Goal: Task Accomplishment & Management: Manage account settings

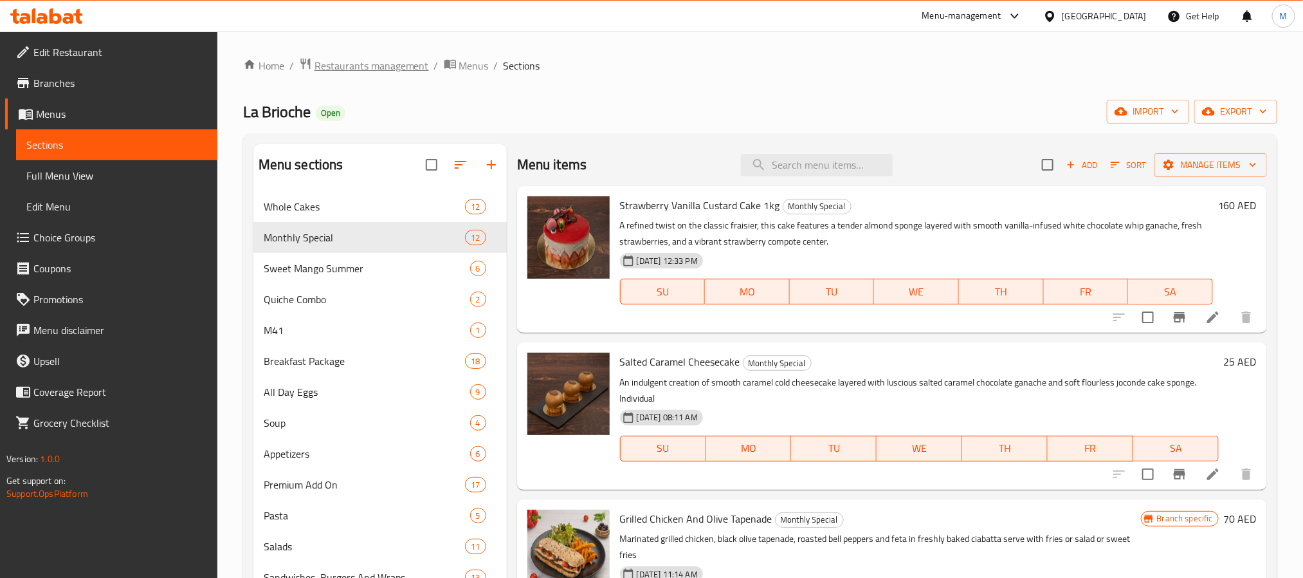
click at [338, 58] on span "Restaurants management" at bounding box center [372, 65] width 115 height 15
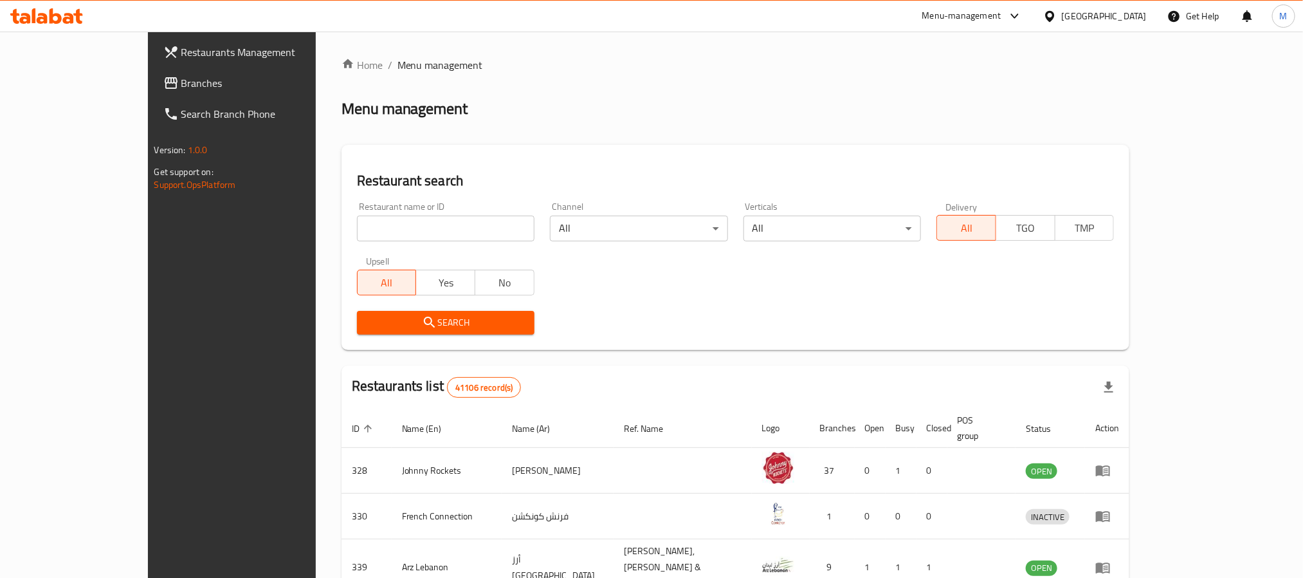
click at [181, 80] on span "Branches" at bounding box center [268, 82] width 174 height 15
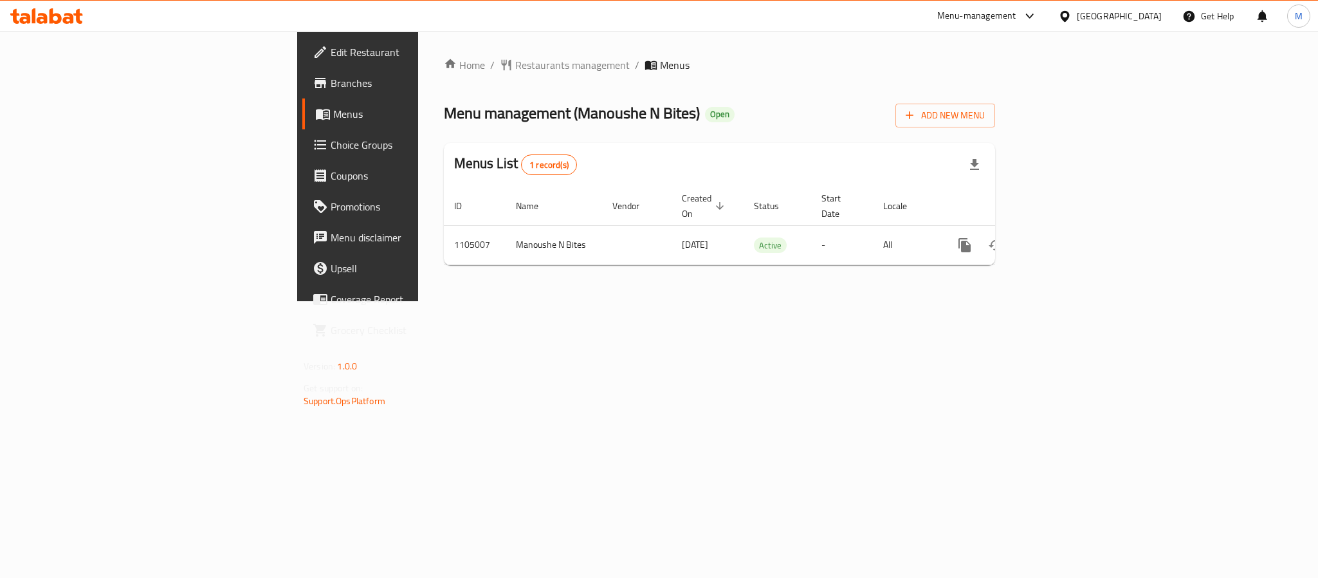
click at [331, 145] on span "Choice Groups" at bounding box center [419, 144] width 176 height 15
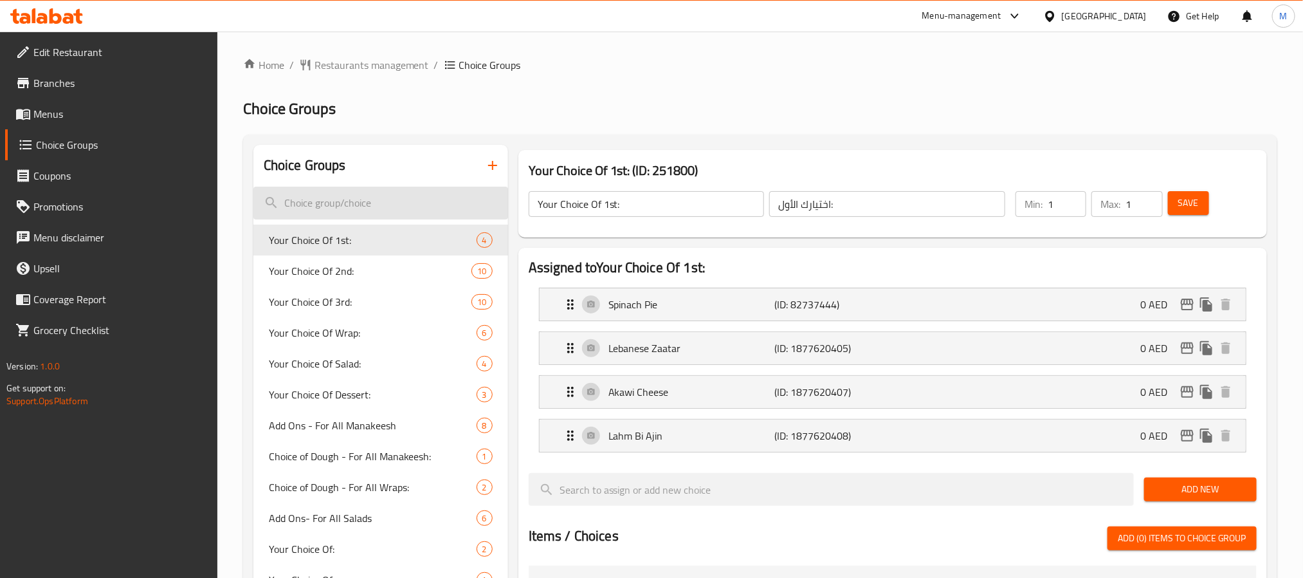
click at [369, 214] on input "search" at bounding box center [380, 203] width 255 height 33
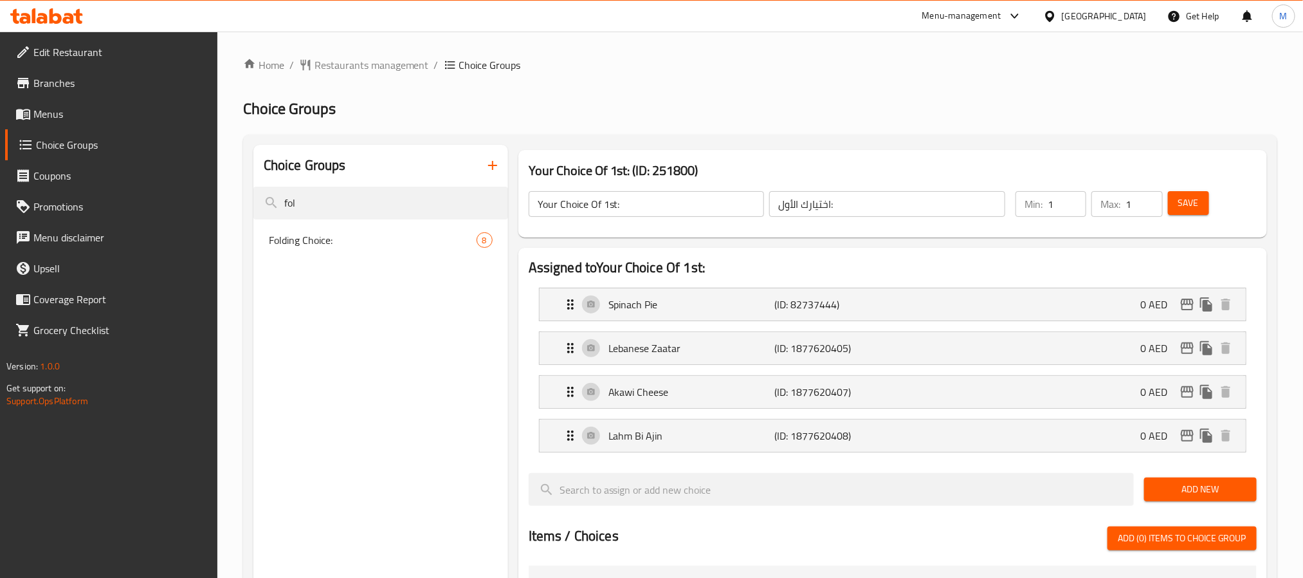
type input "fol"
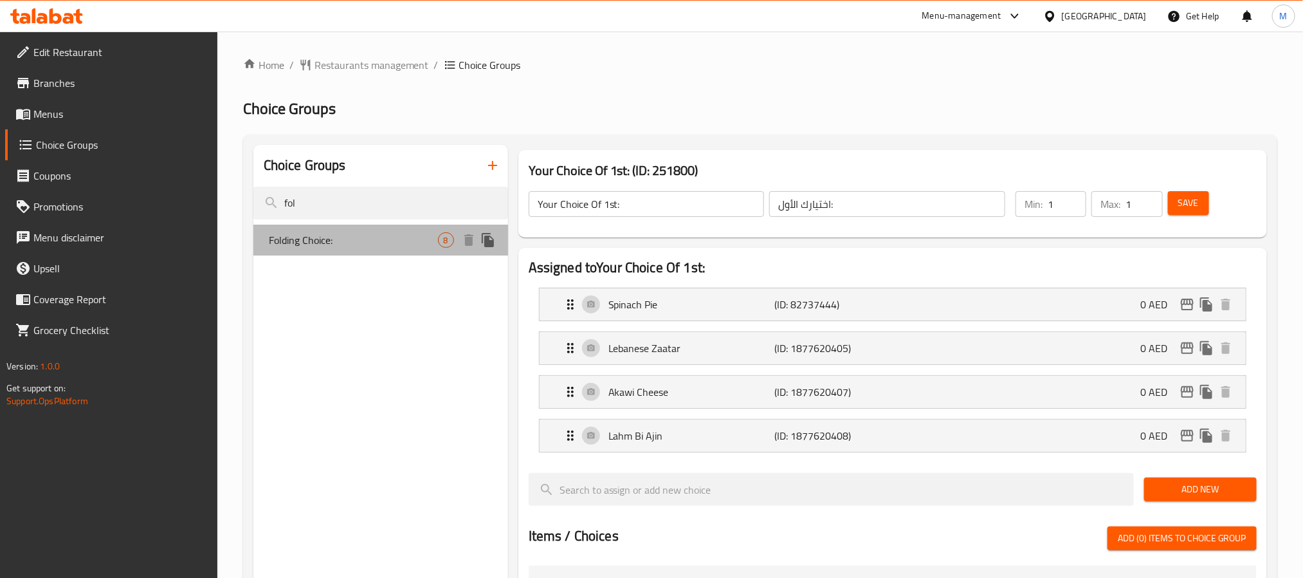
click at [347, 228] on div "Folding Choice: 8" at bounding box center [380, 240] width 255 height 31
type input "Folding Choice:"
type input "اختيار الطي:"
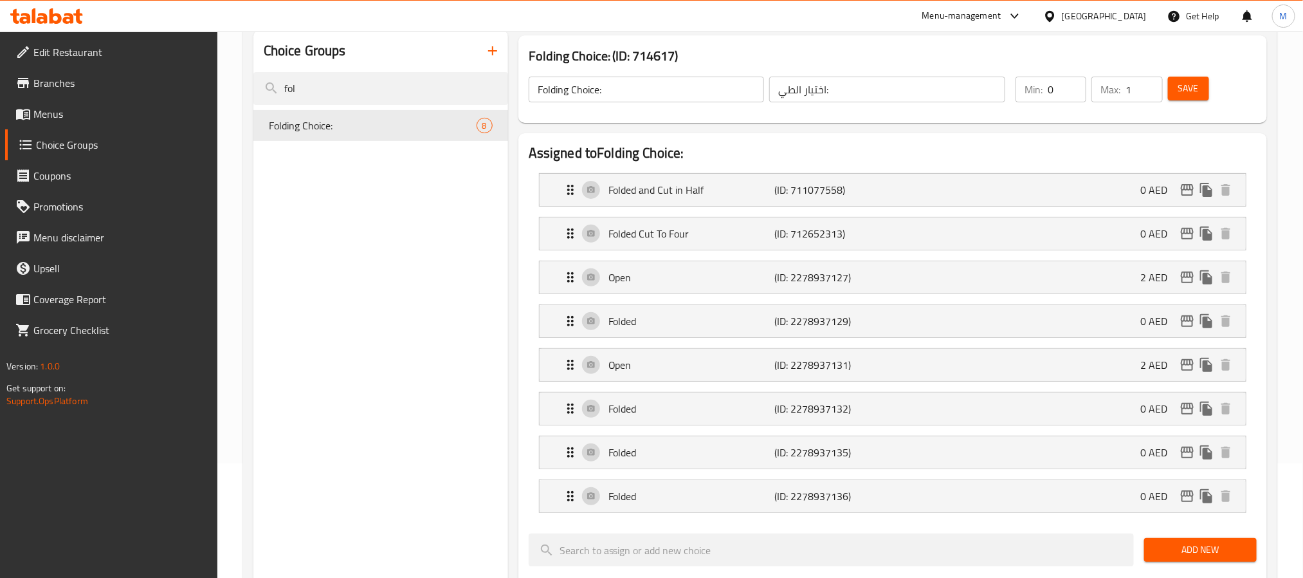
scroll to position [289, 0]
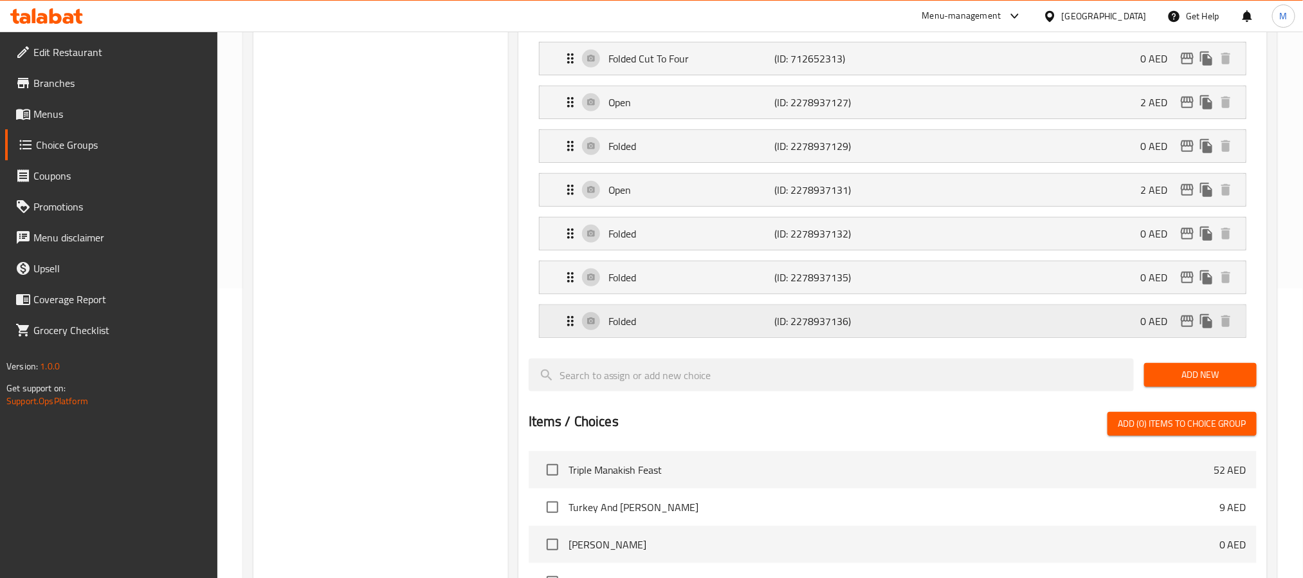
click at [879, 329] on p "(ID: 2278937136)" at bounding box center [830, 320] width 111 height 15
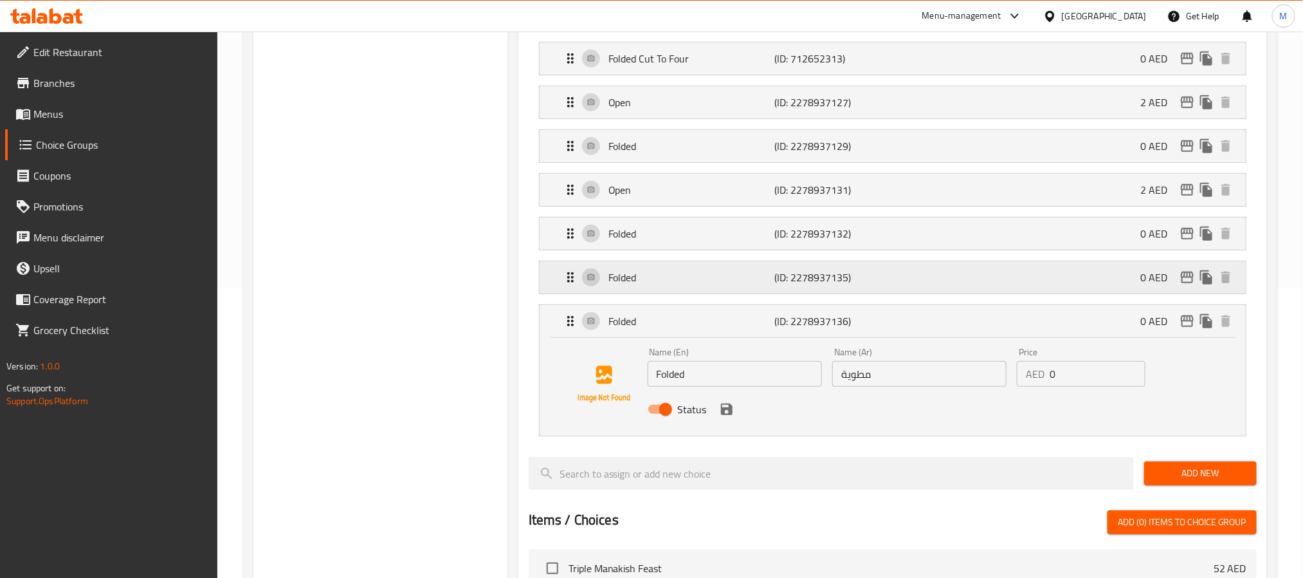
click at [925, 290] on div "Folded (ID: 2278937135) 0 AED" at bounding box center [897, 277] width 668 height 32
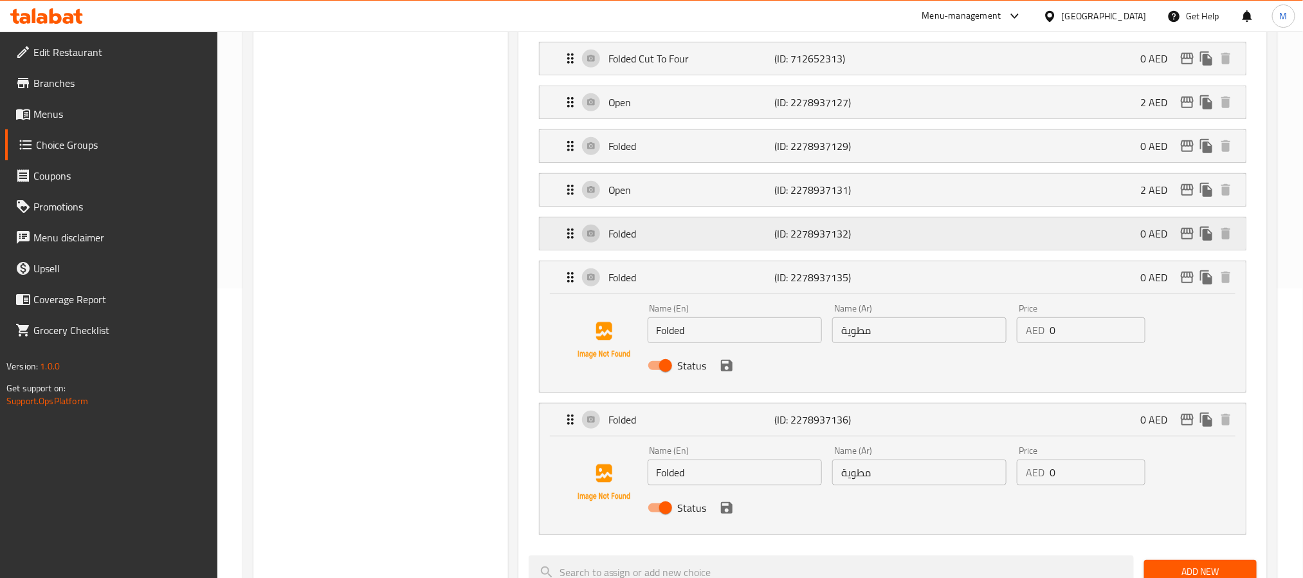
click at [941, 246] on div "Folded (ID: 2278937132) 0 AED" at bounding box center [897, 233] width 668 height 32
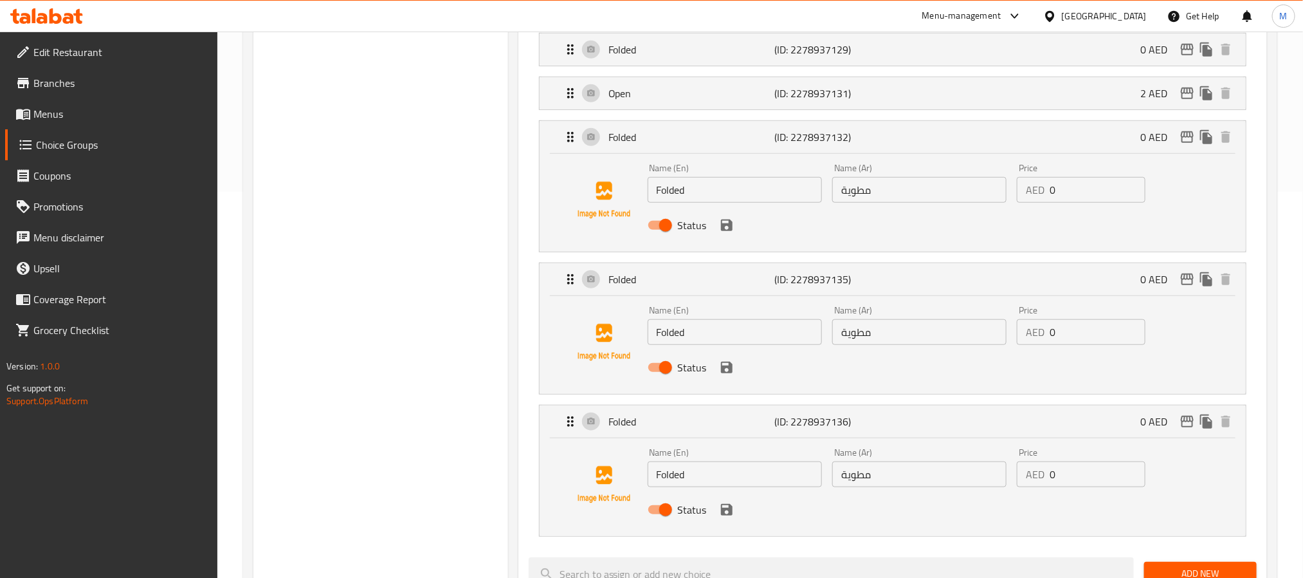
scroll to position [96, 0]
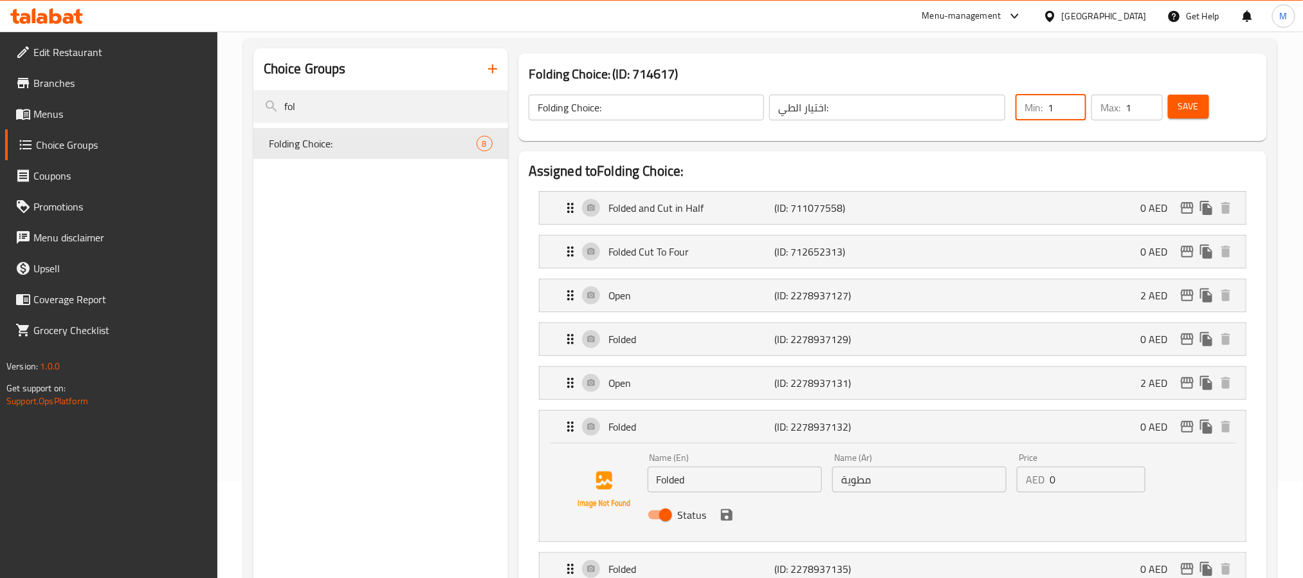
type input "1"
click at [1073, 103] on input "1" at bounding box center [1067, 108] width 39 height 26
click at [1185, 109] on span "Save" at bounding box center [1189, 106] width 21 height 16
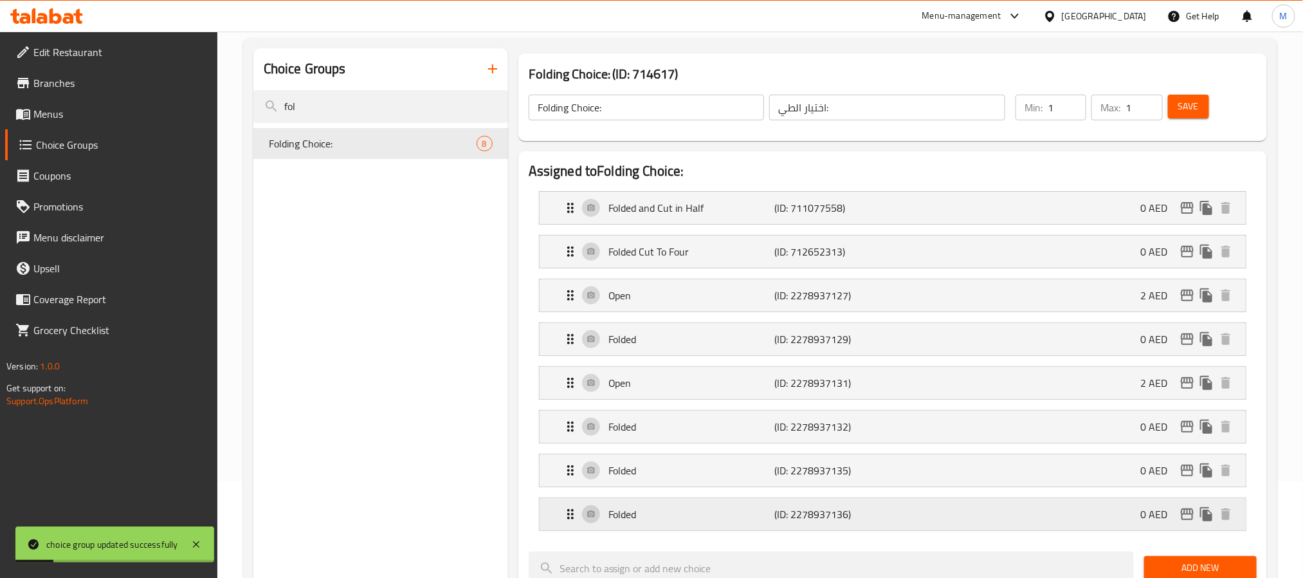
click at [870, 522] on p "(ID: 2278937136)" at bounding box center [830, 513] width 111 height 15
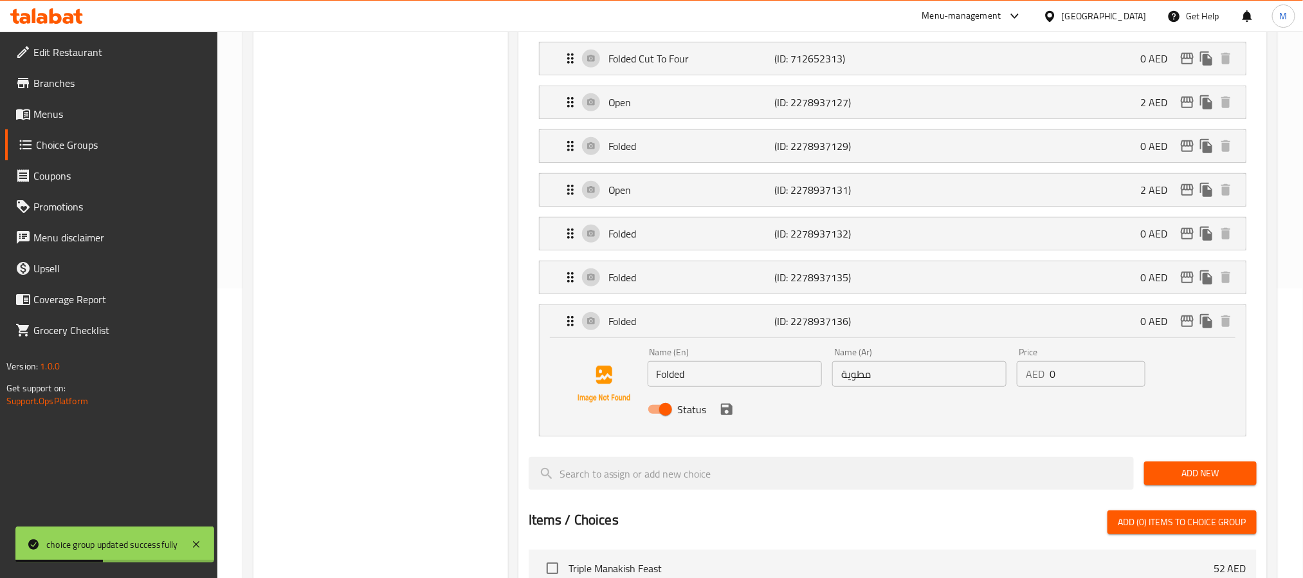
click at [662, 417] on input "Status" at bounding box center [665, 409] width 73 height 24
checkbox input "false"
click at [707, 277] on p "Folded" at bounding box center [692, 277] width 166 height 15
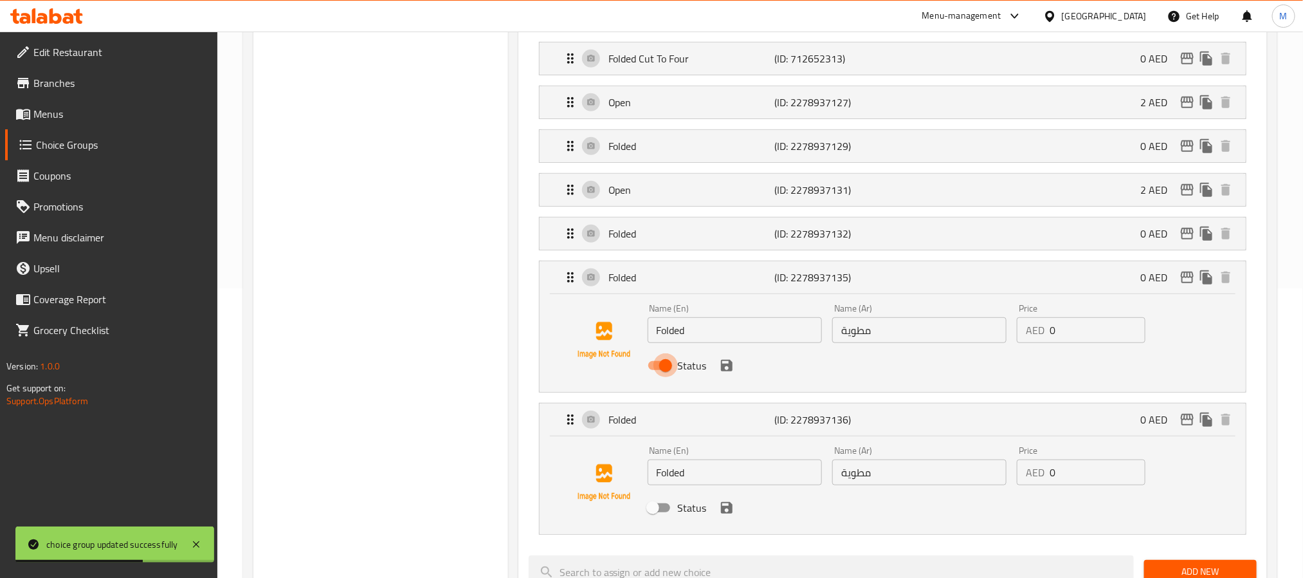
click at [665, 361] on input "Status" at bounding box center [665, 365] width 73 height 24
checkbox input "false"
click at [726, 198] on p "Open" at bounding box center [692, 189] width 166 height 15
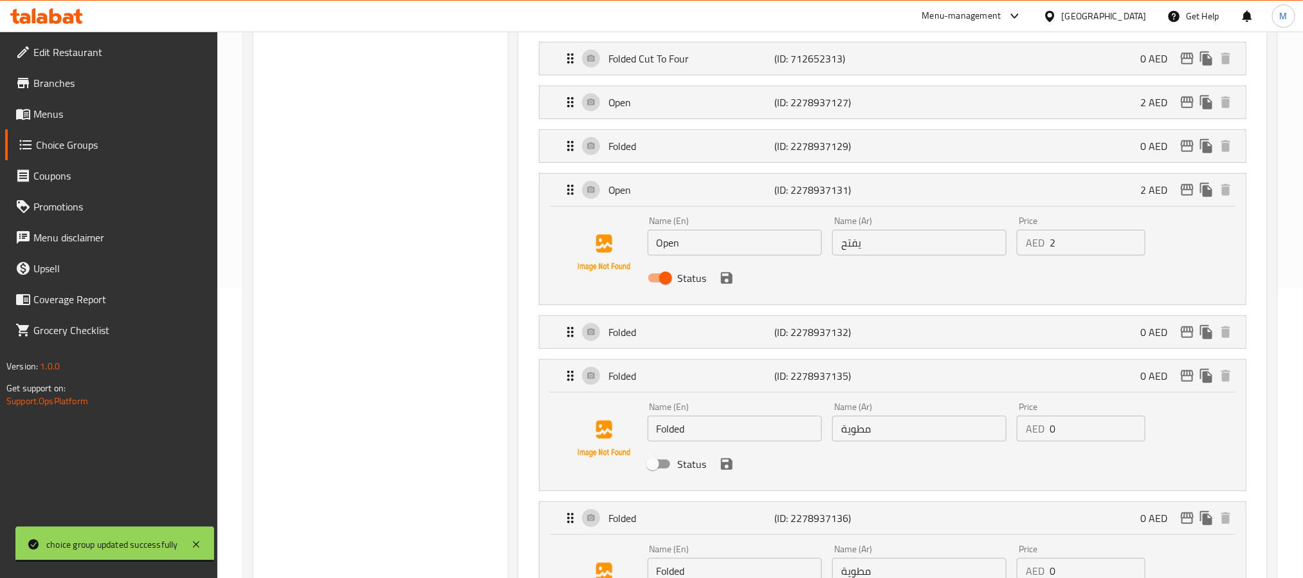
click at [668, 278] on input "Status" at bounding box center [665, 278] width 73 height 24
checkbox input "false"
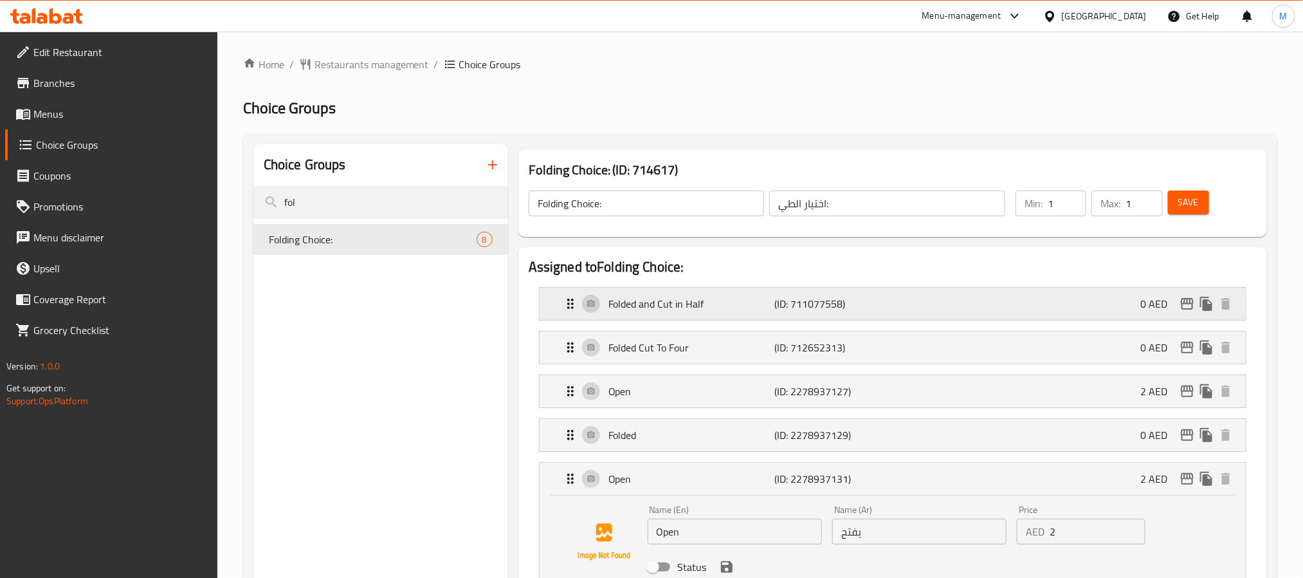
scroll to position [0, 0]
click at [1195, 199] on span "Save" at bounding box center [1189, 203] width 21 height 16
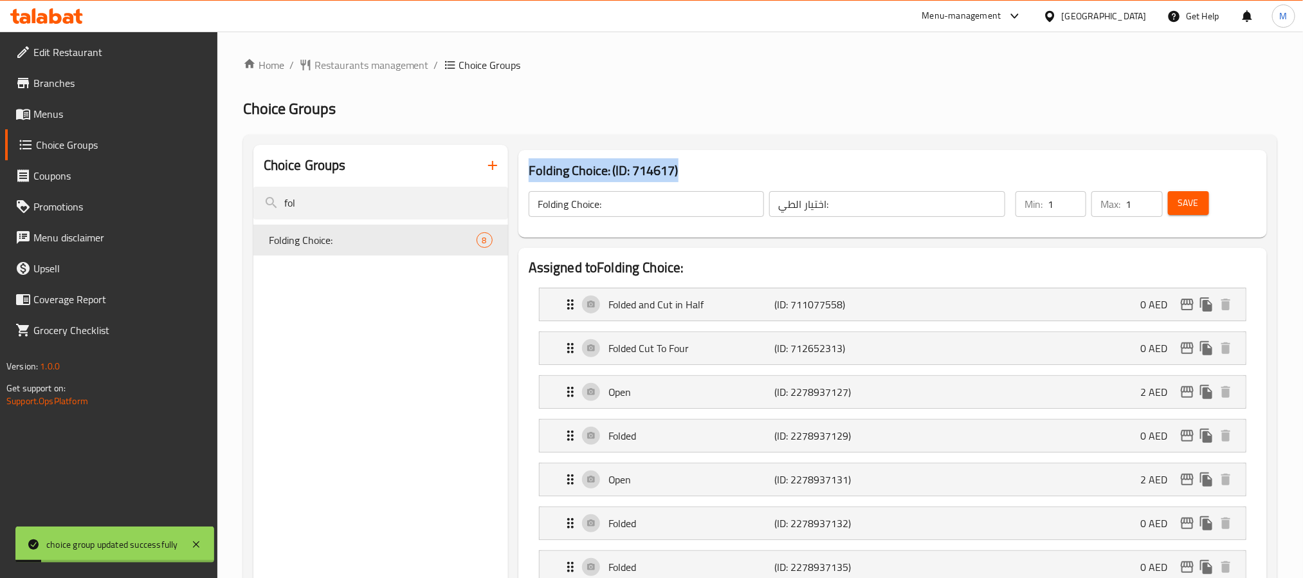
drag, startPoint x: 682, startPoint y: 165, endPoint x: 528, endPoint y: 164, distance: 154.4
click at [529, 164] on h3 "Folding Choice: (ID: 714617)" at bounding box center [893, 170] width 728 height 21
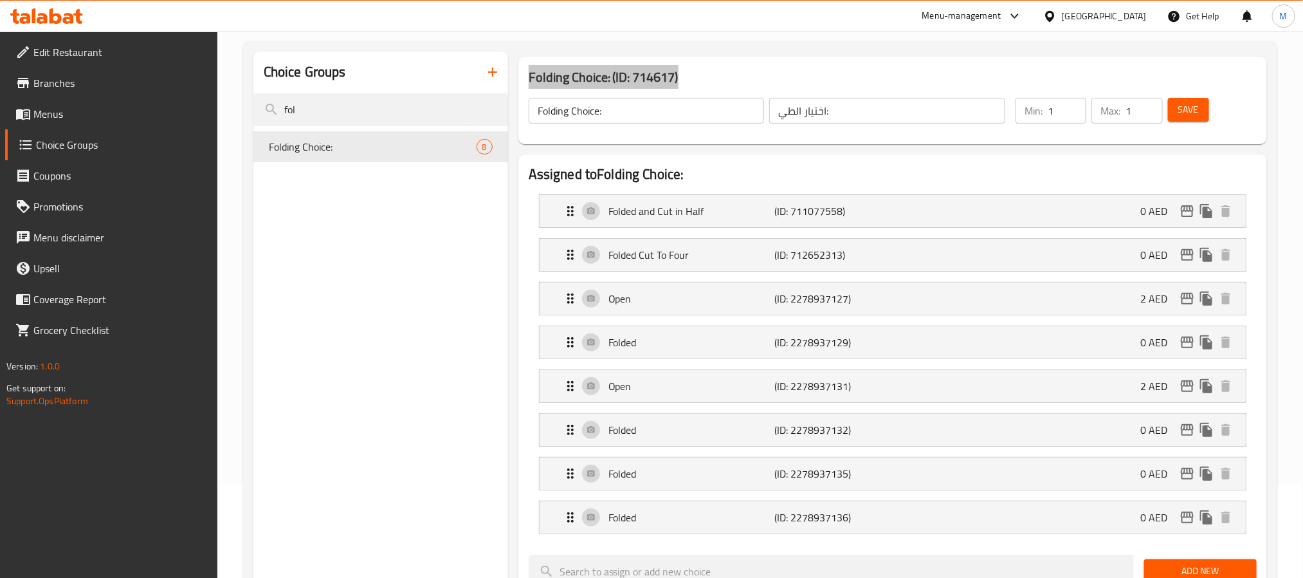
scroll to position [193, 0]
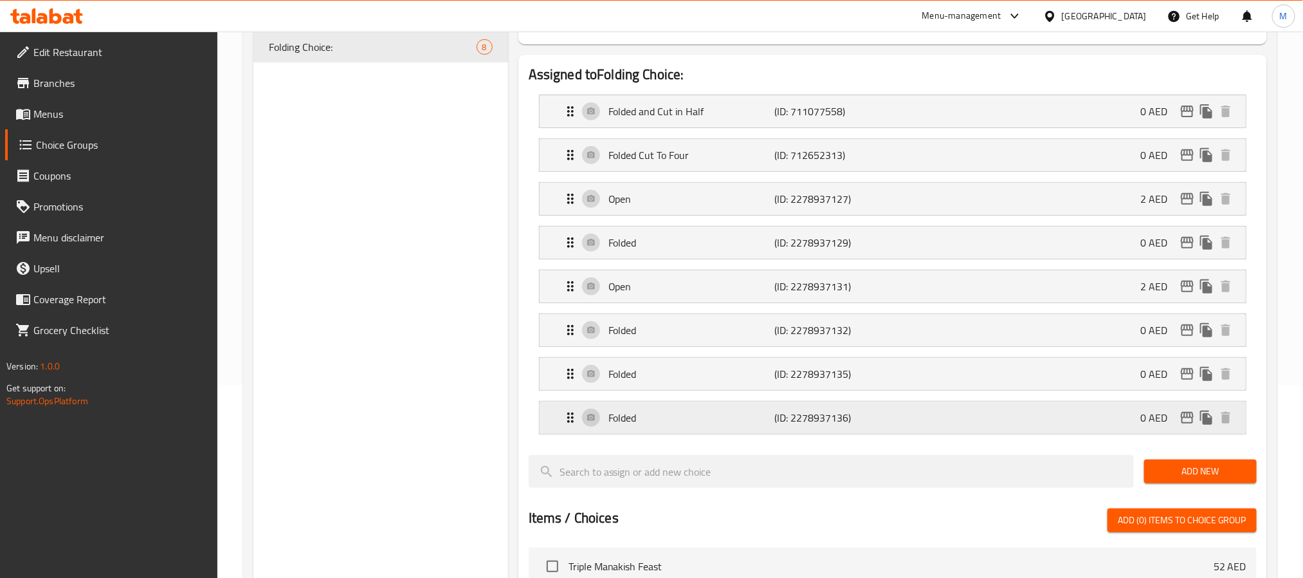
click at [811, 421] on p "(ID: 2278937136)" at bounding box center [830, 417] width 111 height 15
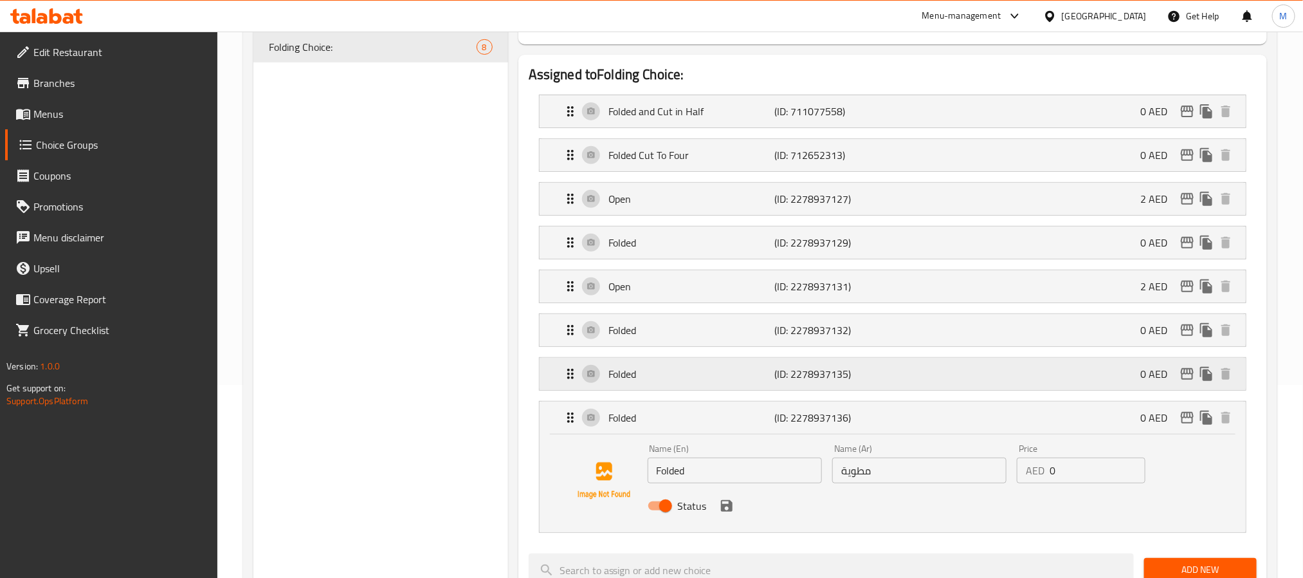
click at [724, 375] on p "Folded" at bounding box center [692, 373] width 166 height 15
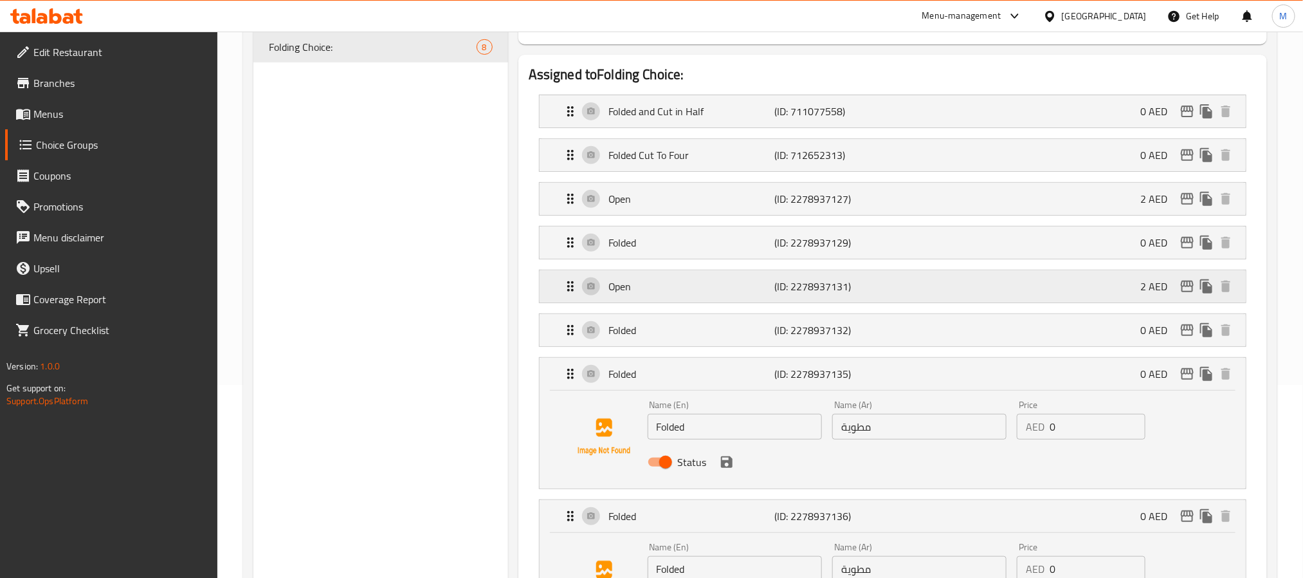
click at [674, 302] on div "Open (ID: 2278937131) 2 AED" at bounding box center [897, 286] width 668 height 32
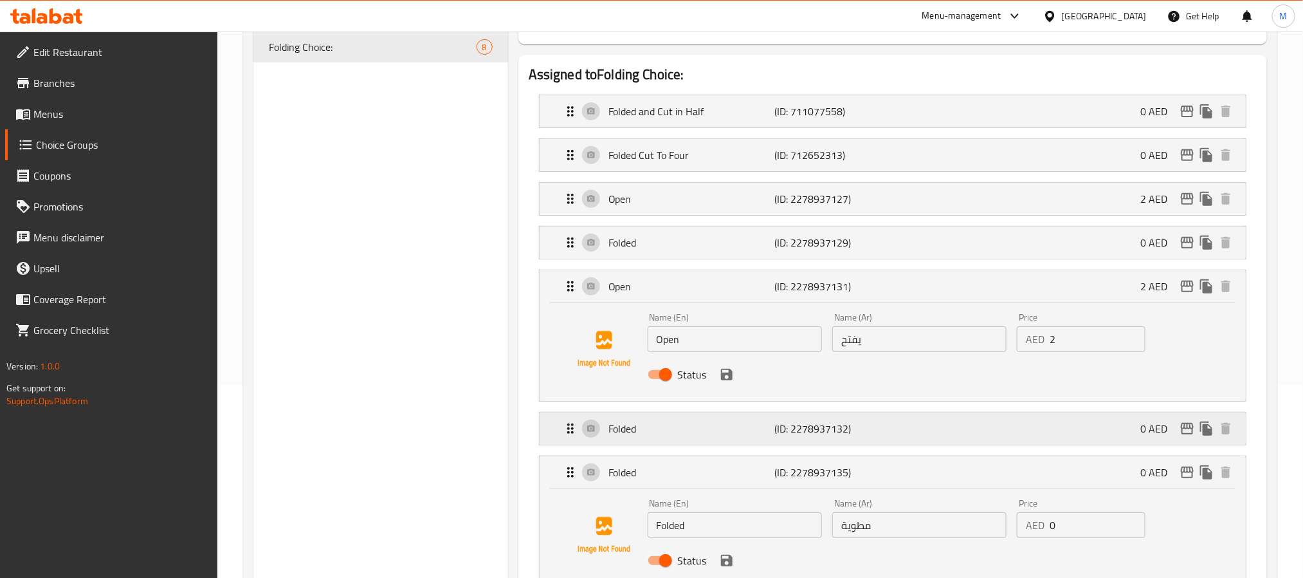
click at [675, 423] on p "Folded" at bounding box center [692, 428] width 166 height 15
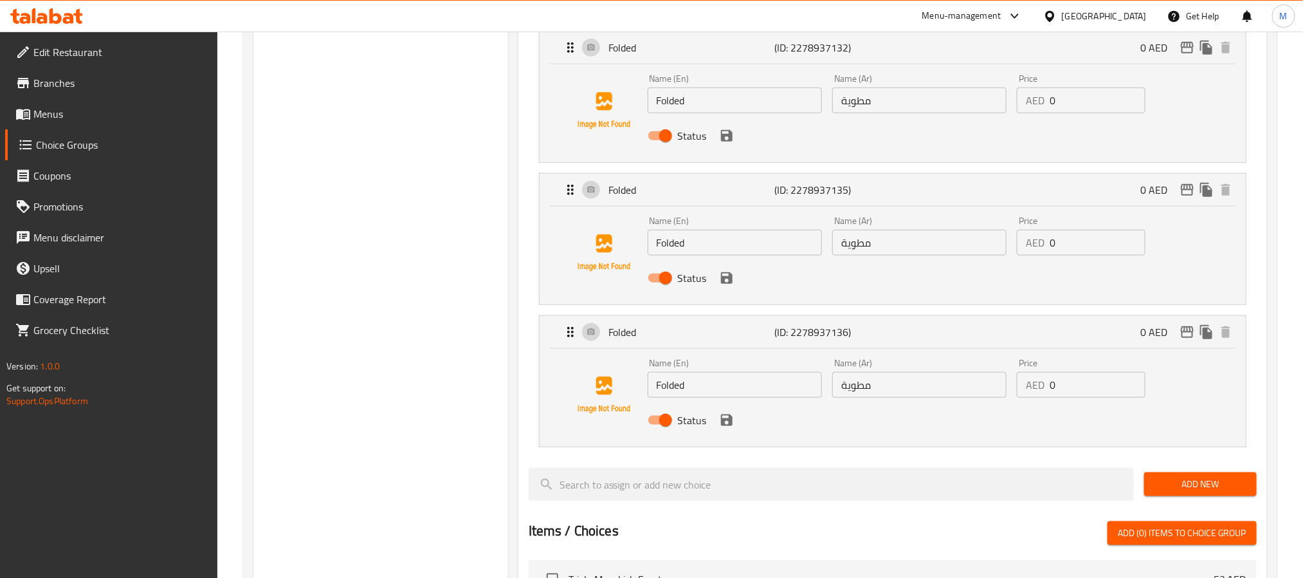
scroll to position [579, 0]
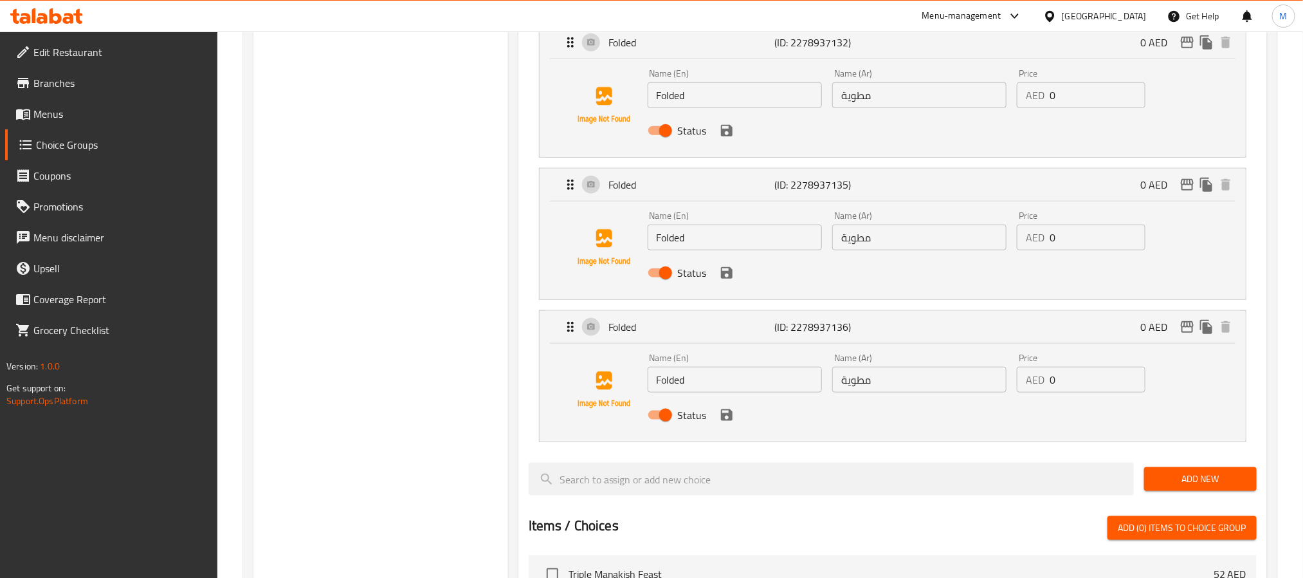
click at [666, 423] on input "Status" at bounding box center [665, 415] width 73 height 24
checkbox input "false"
click at [668, 277] on input "Status" at bounding box center [665, 273] width 73 height 24
checkbox input "false"
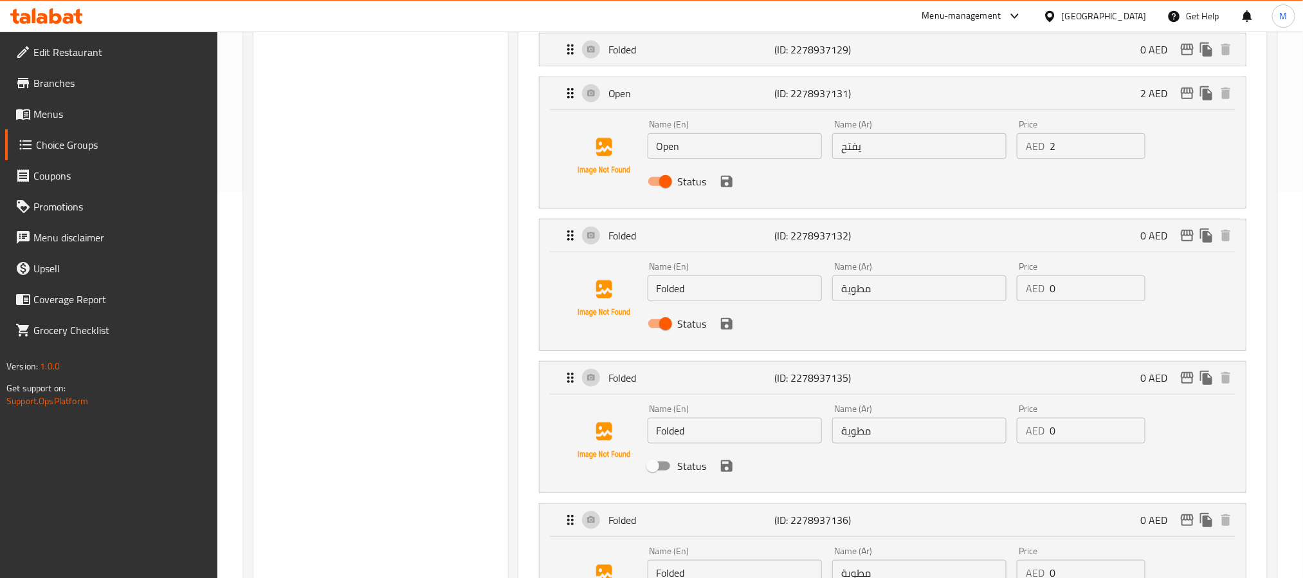
click at [666, 192] on input "Status" at bounding box center [665, 181] width 73 height 24
checkbox input "false"
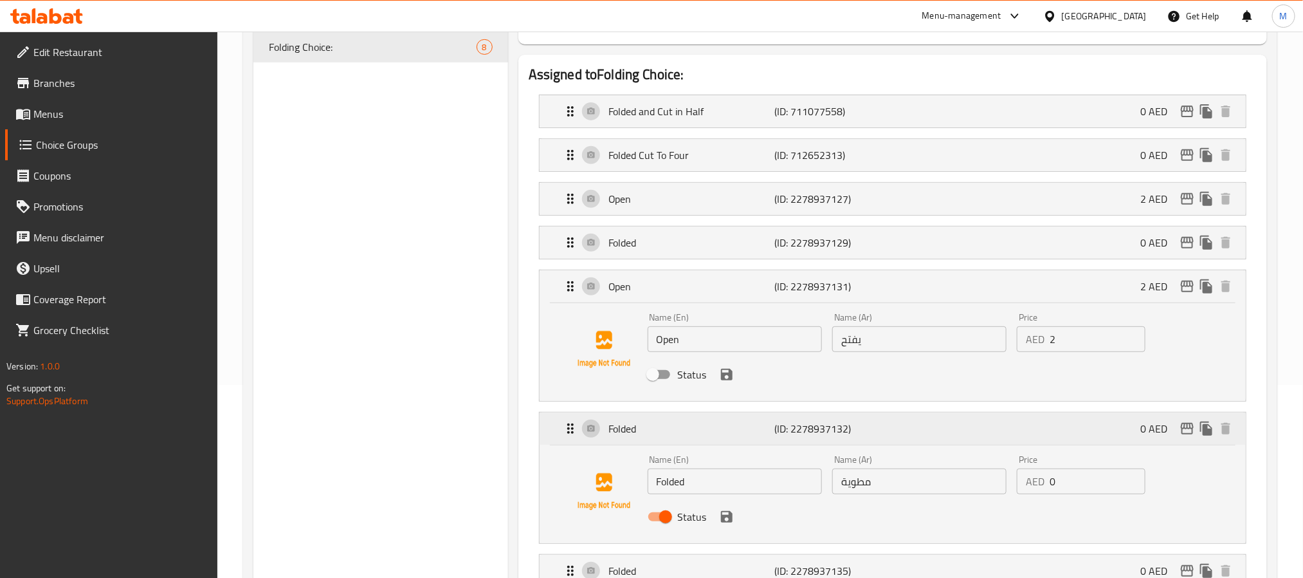
click at [695, 434] on p "Folded" at bounding box center [692, 428] width 166 height 15
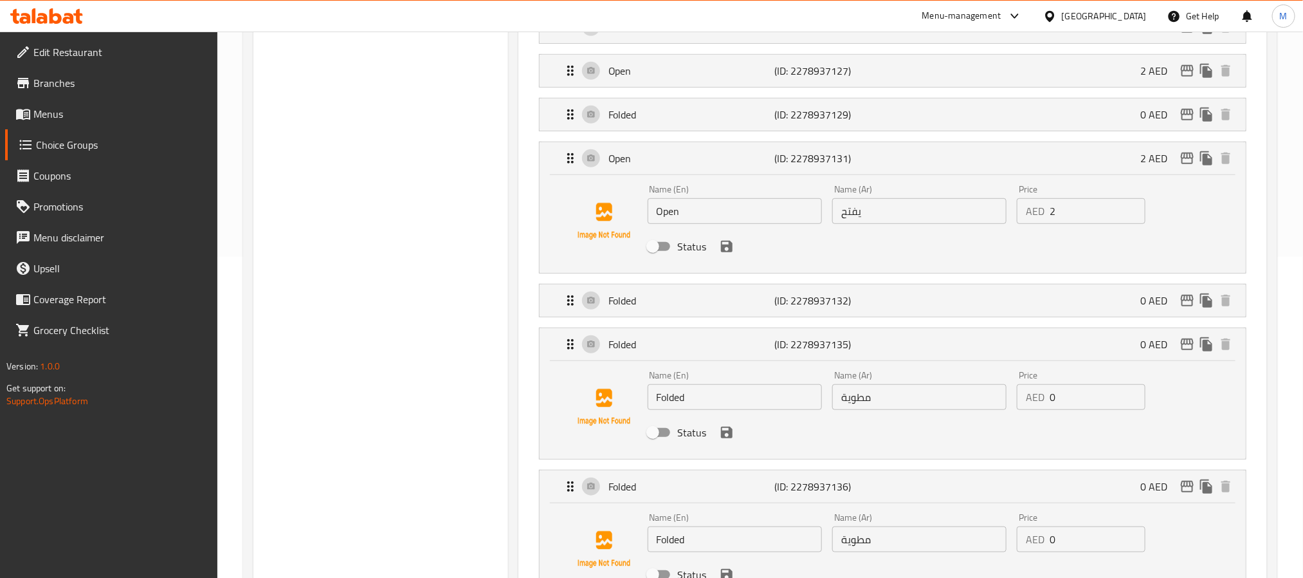
scroll to position [289, 0]
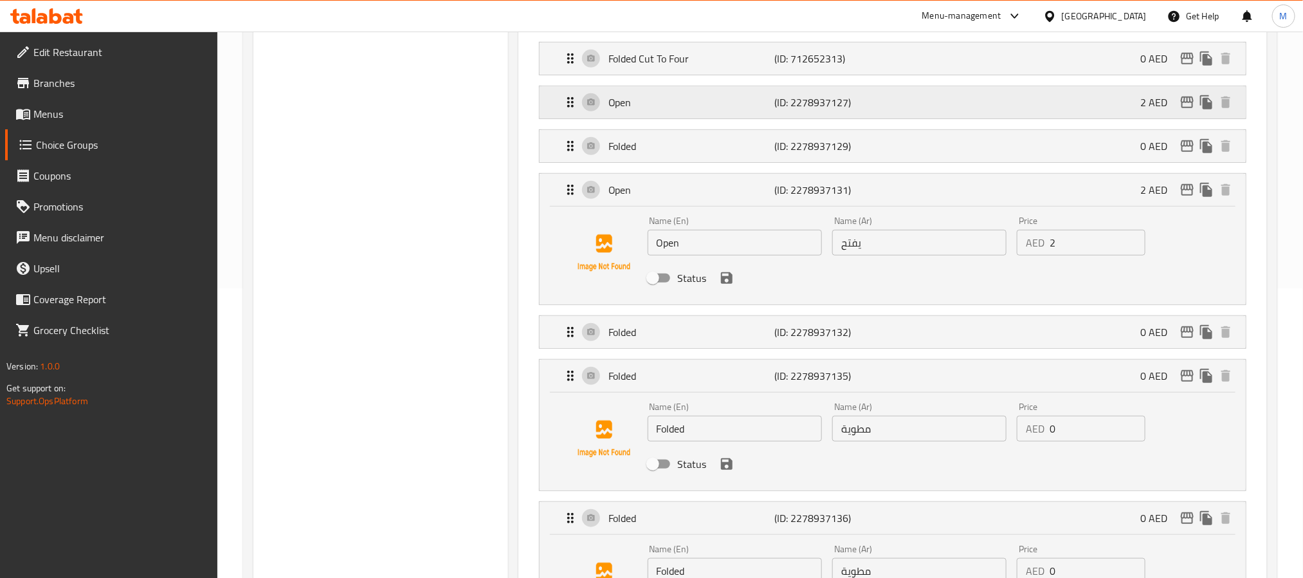
click at [721, 110] on p "Open" at bounding box center [692, 102] width 166 height 15
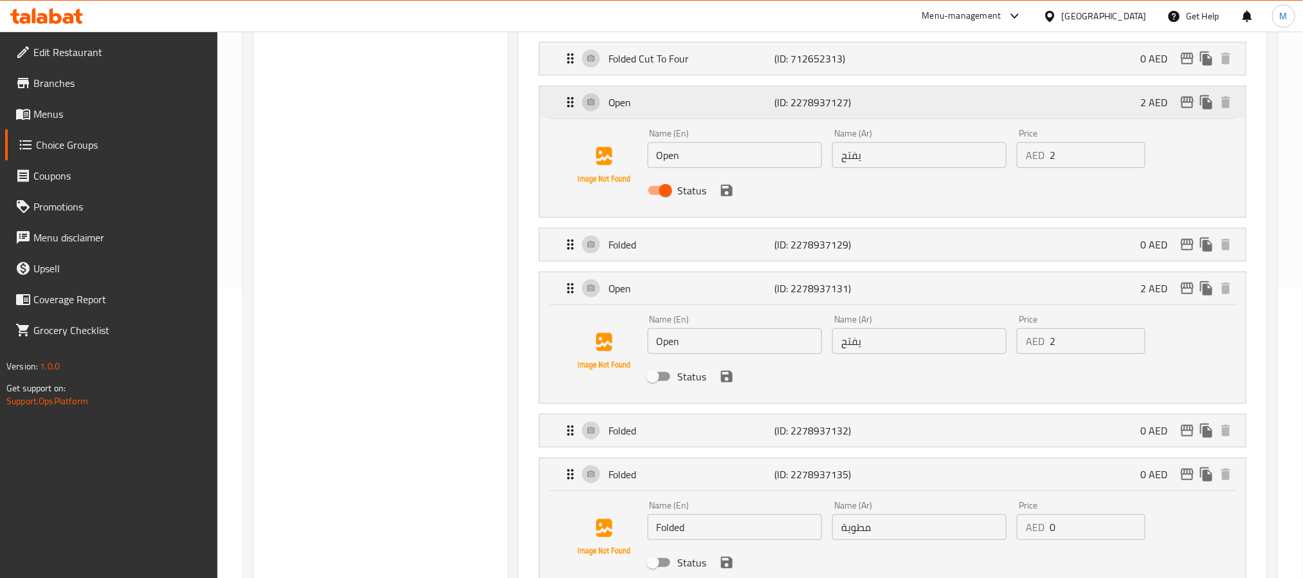
click at [721, 110] on p "Open" at bounding box center [692, 102] width 166 height 15
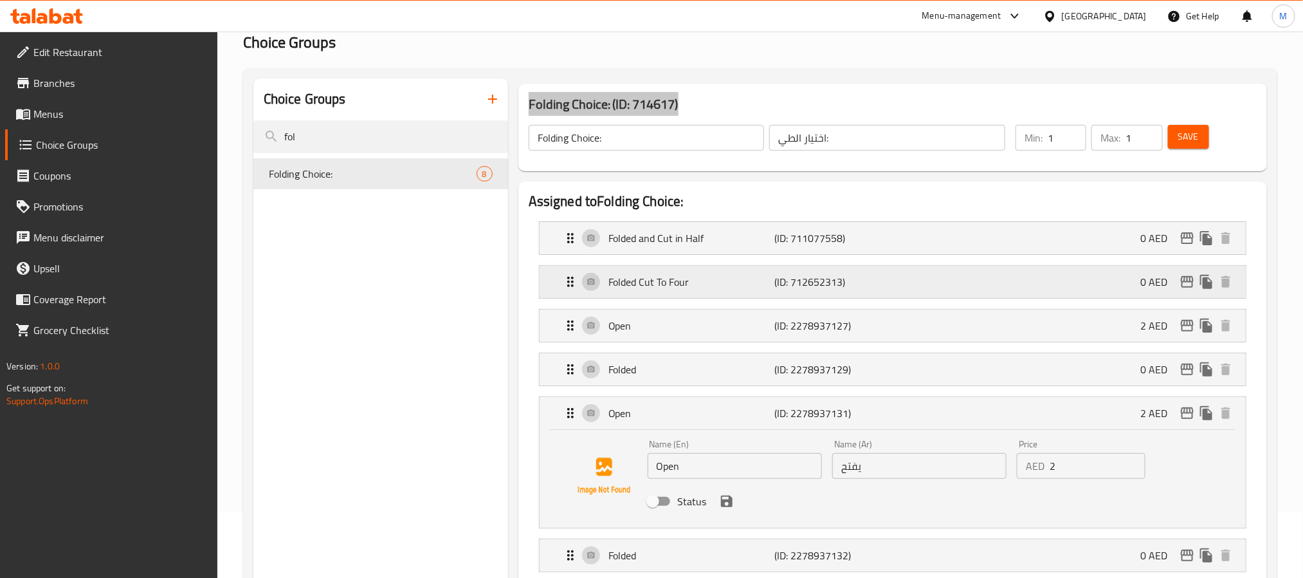
scroll to position [59, 0]
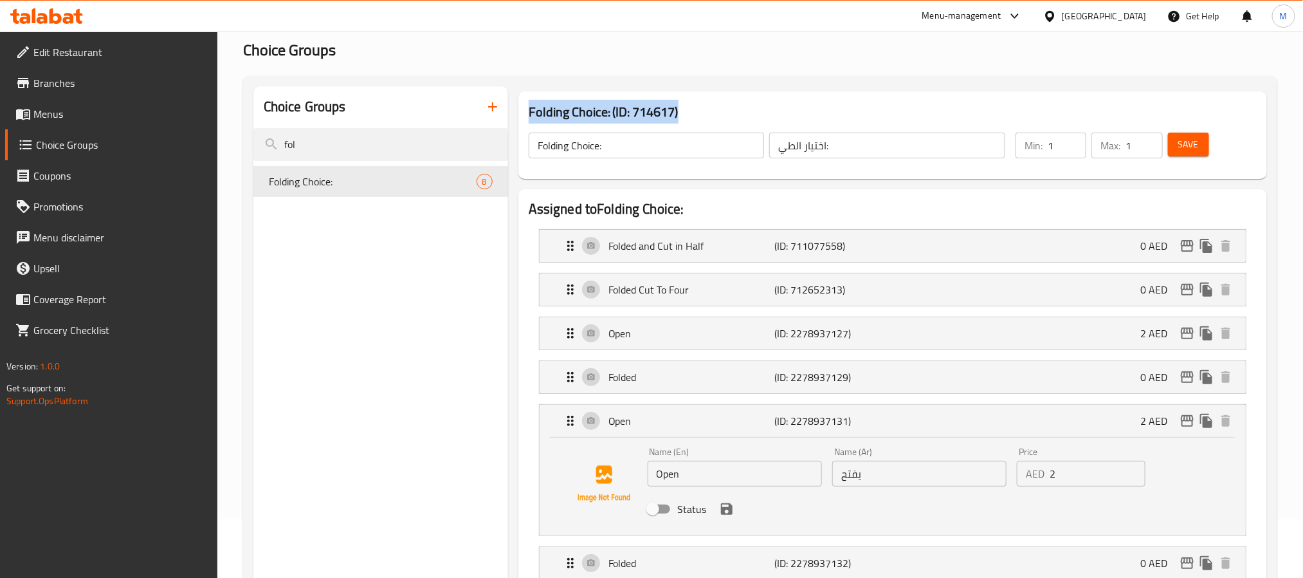
copy h3 "Folding Choice: (ID: 714617)"
click at [1182, 153] on button "Save" at bounding box center [1188, 145] width 41 height 24
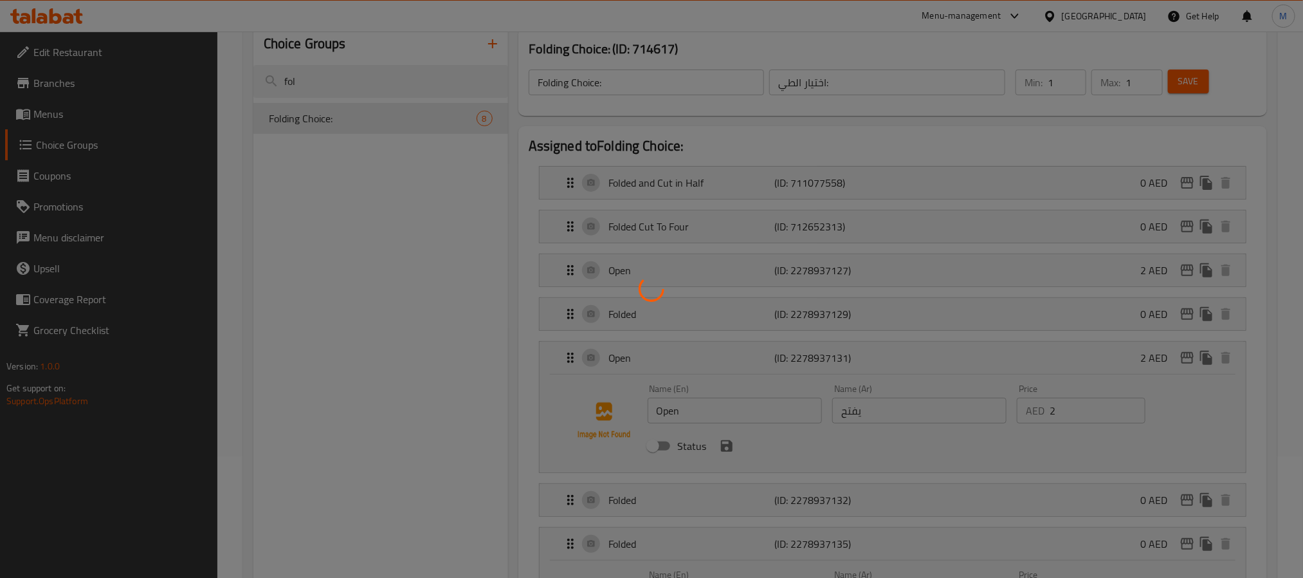
scroll to position [155, 0]
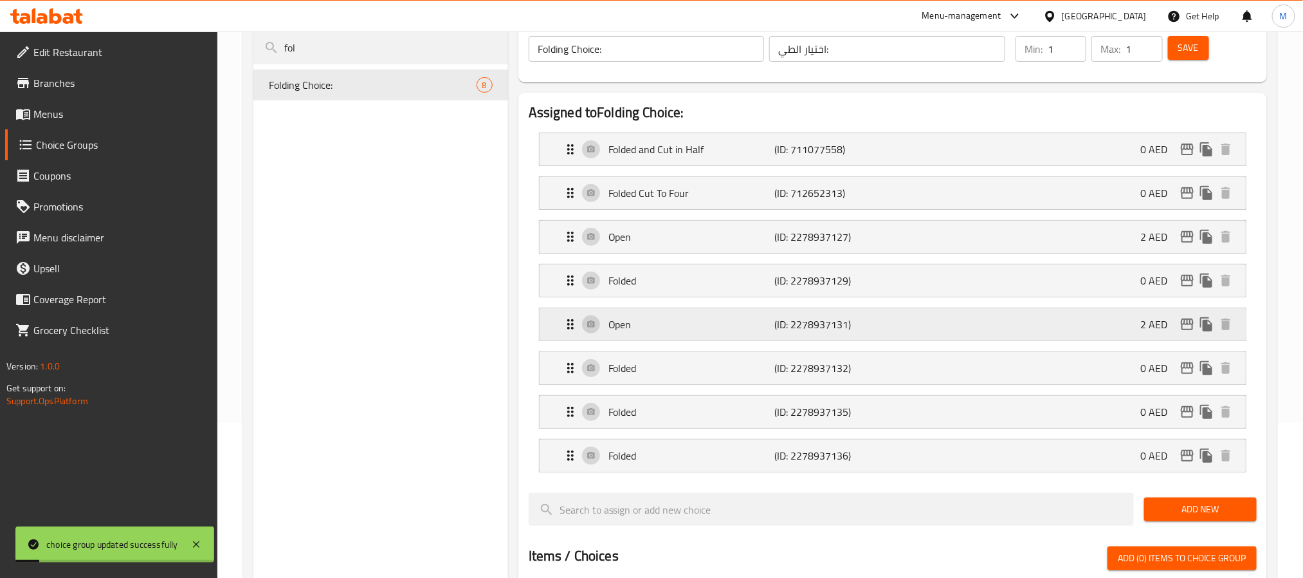
click at [676, 321] on p "Open" at bounding box center [692, 324] width 166 height 15
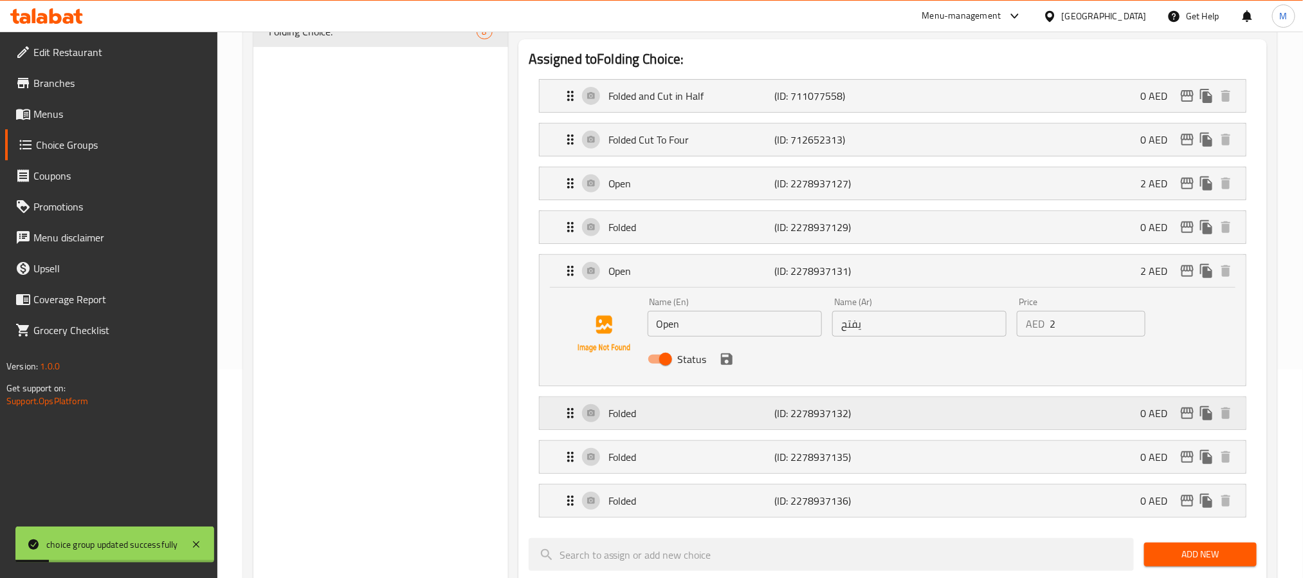
scroll to position [252, 0]
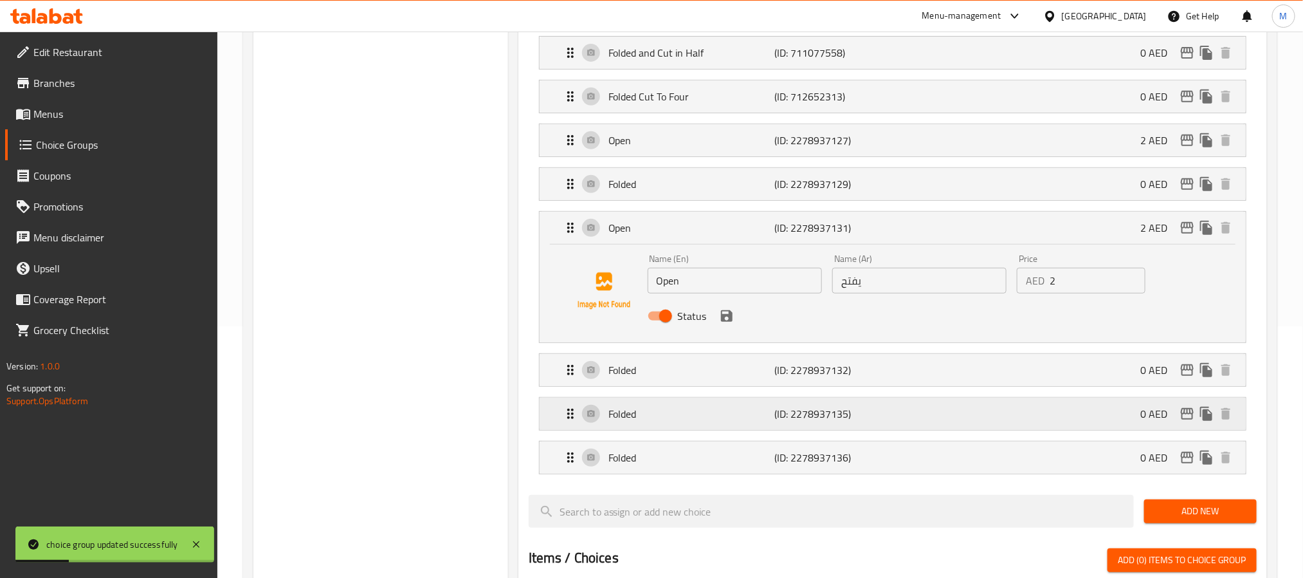
drag, startPoint x: 679, startPoint y: 408, endPoint x: 690, endPoint y: 452, distance: 45.6
click at [679, 409] on div "Folded (ID: 2278937135) 0 AED" at bounding box center [897, 414] width 668 height 32
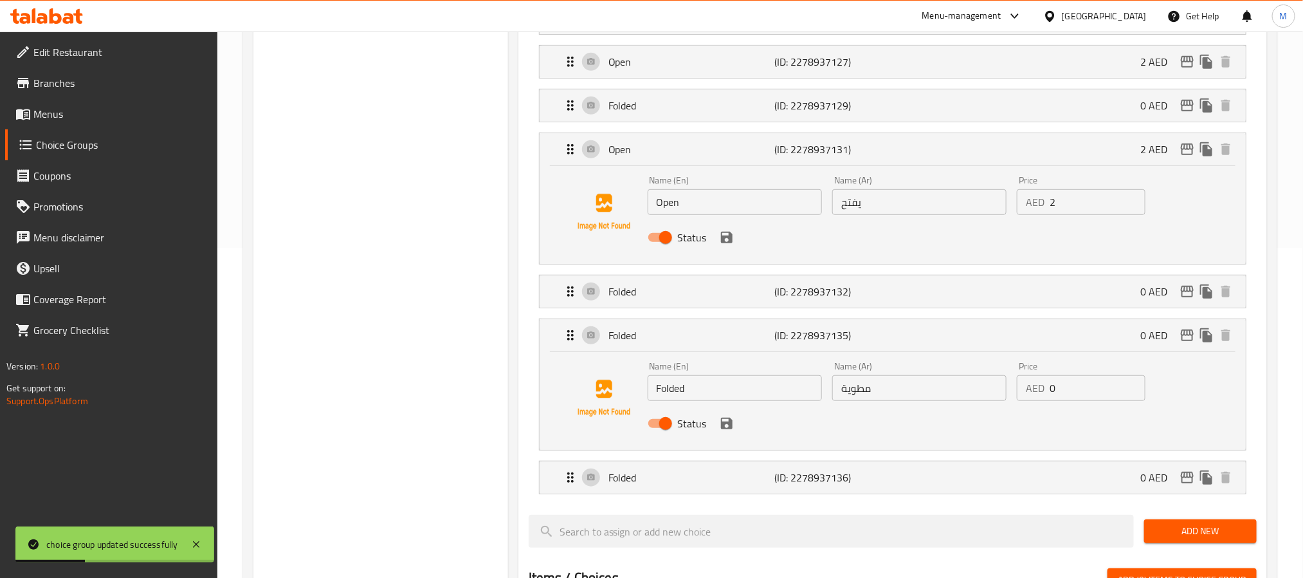
scroll to position [445, 0]
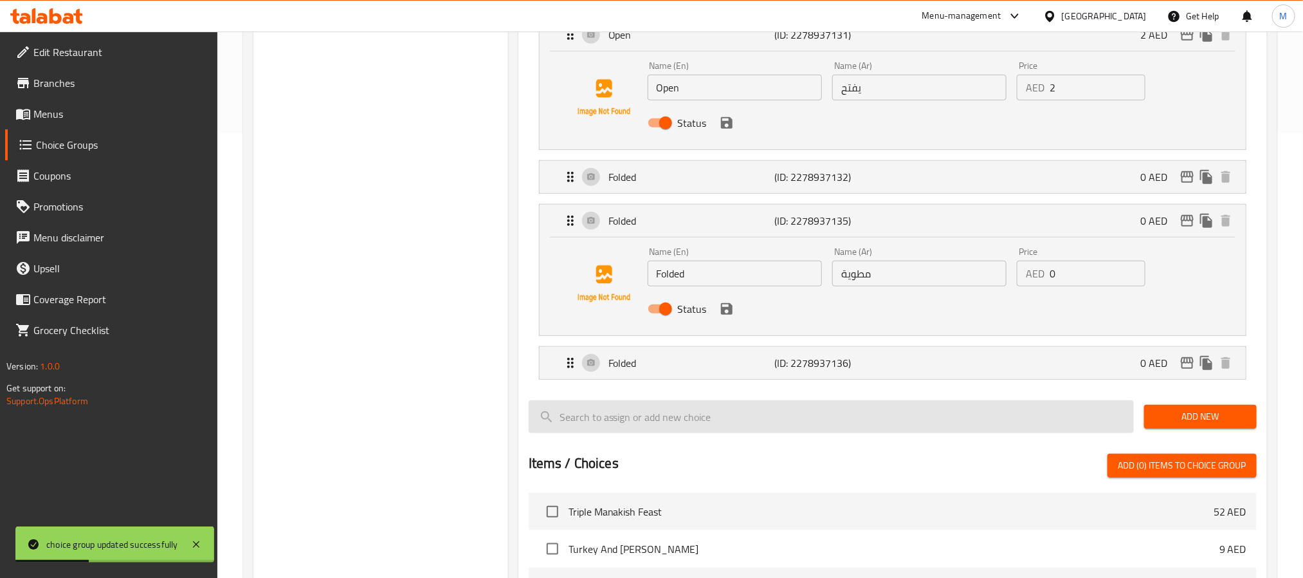
click at [701, 405] on input "search" at bounding box center [831, 416] width 605 height 33
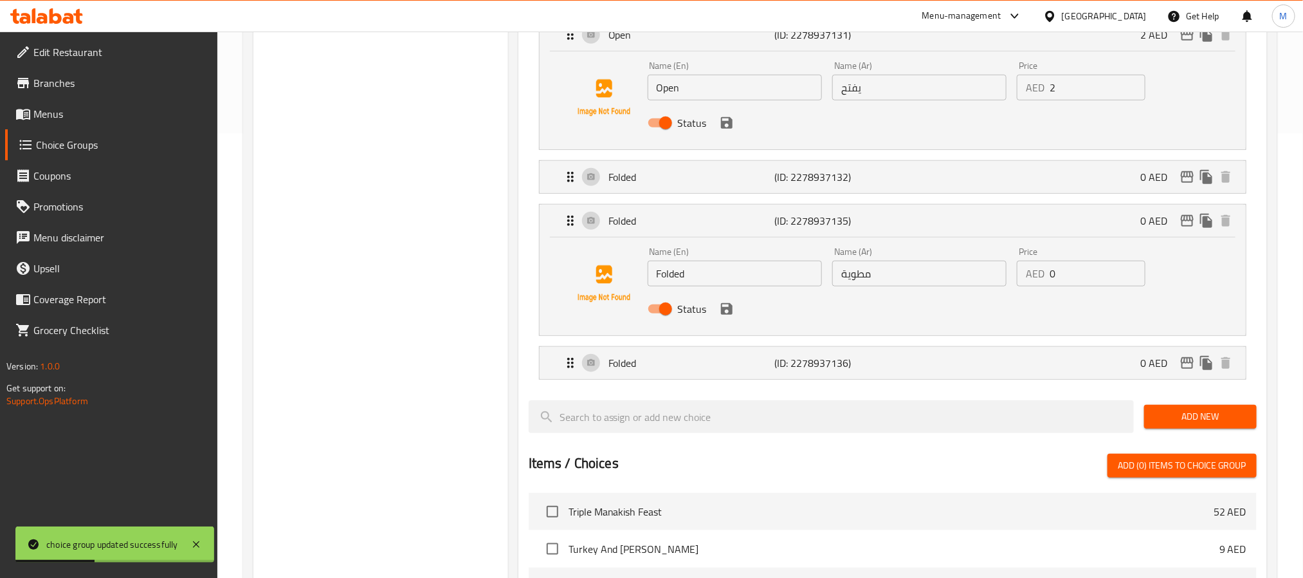
click at [697, 385] on li "Folded (ID: 2278937136) 0 AED Name (En) Folded Name (En) Name (Ar) مطوية Name (…" at bounding box center [893, 363] width 728 height 44
drag, startPoint x: 679, startPoint y: 371, endPoint x: 666, endPoint y: 335, distance: 38.3
click at [679, 371] on p "Folded" at bounding box center [692, 362] width 166 height 15
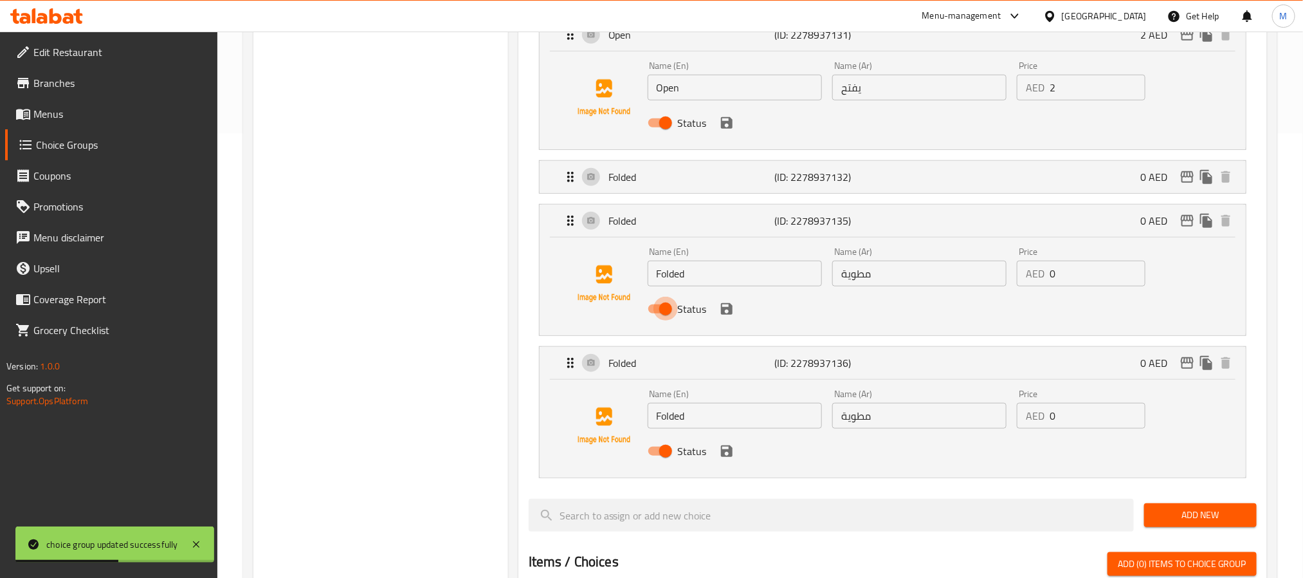
click at [665, 320] on input "Status" at bounding box center [665, 309] width 73 height 24
checkbox input "false"
drag, startPoint x: 668, startPoint y: 456, endPoint x: 668, endPoint y: 384, distance: 72.1
click at [666, 457] on input "Status" at bounding box center [665, 451] width 73 height 24
checkbox input "false"
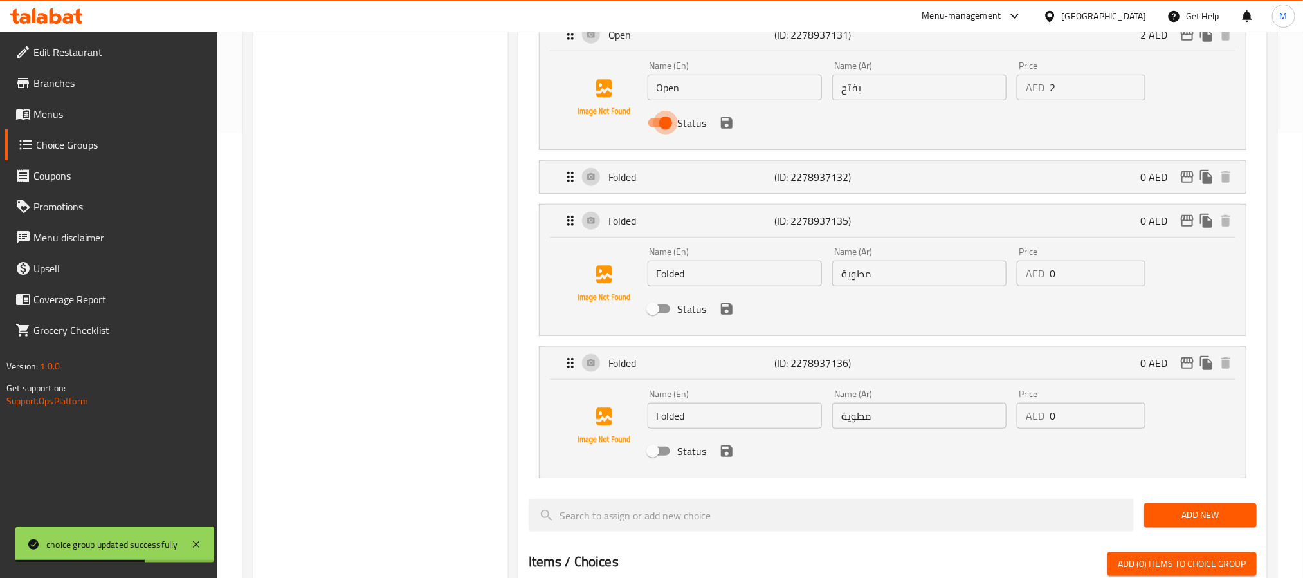
click at [666, 128] on input "Status" at bounding box center [665, 123] width 73 height 24
checkbox input "false"
click at [668, 178] on p "Folded" at bounding box center [692, 176] width 166 height 15
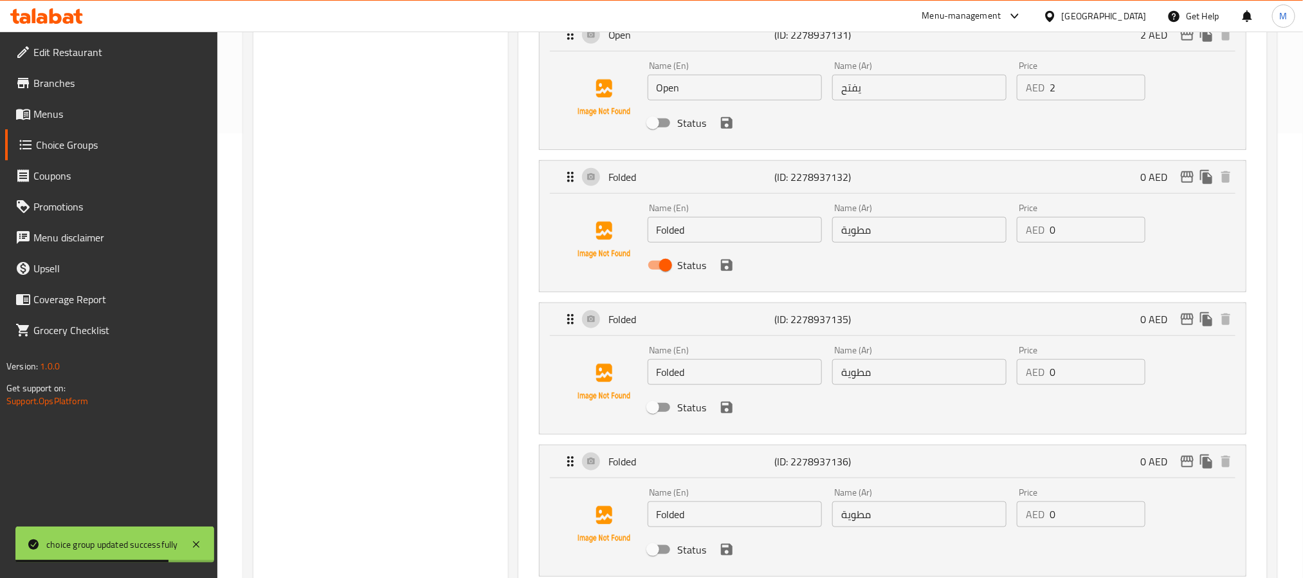
click at [681, 196] on div "Name (En) Folded Name (En) Name (Ar) مطوية Name (Ar) Price AED 0 Price Status" at bounding box center [893, 243] width 706 height 98
click at [695, 176] on p "Folded" at bounding box center [692, 176] width 166 height 15
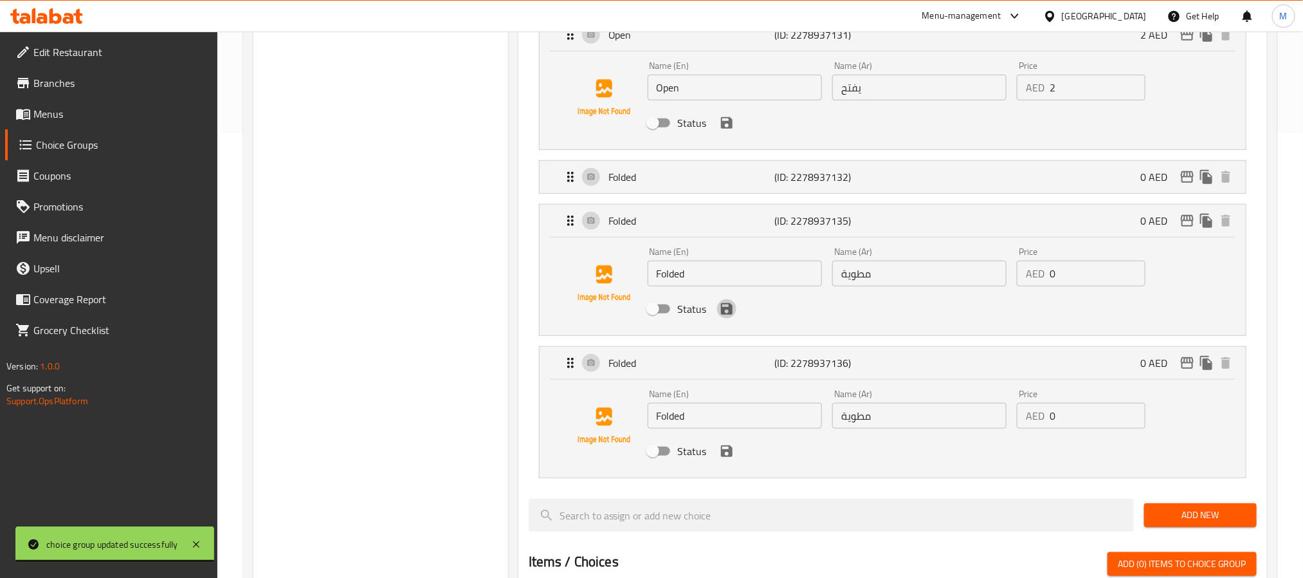
click at [732, 317] on icon "save" at bounding box center [726, 308] width 15 height 15
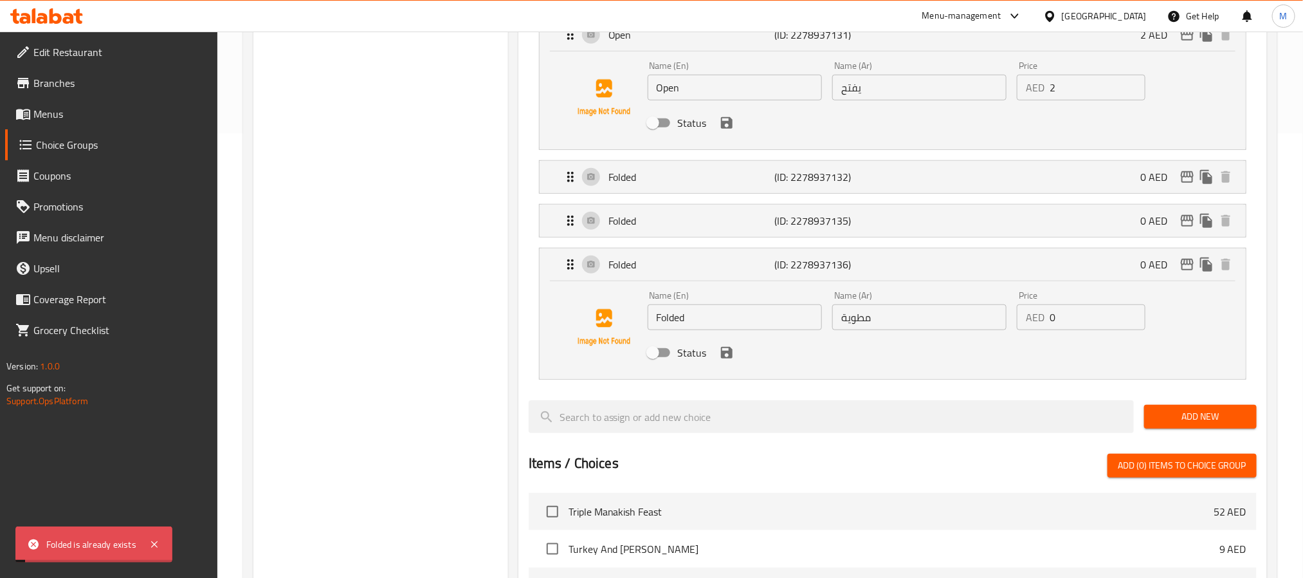
click at [730, 365] on div "Status" at bounding box center [920, 352] width 555 height 35
click at [726, 128] on icon "save" at bounding box center [726, 122] width 15 height 15
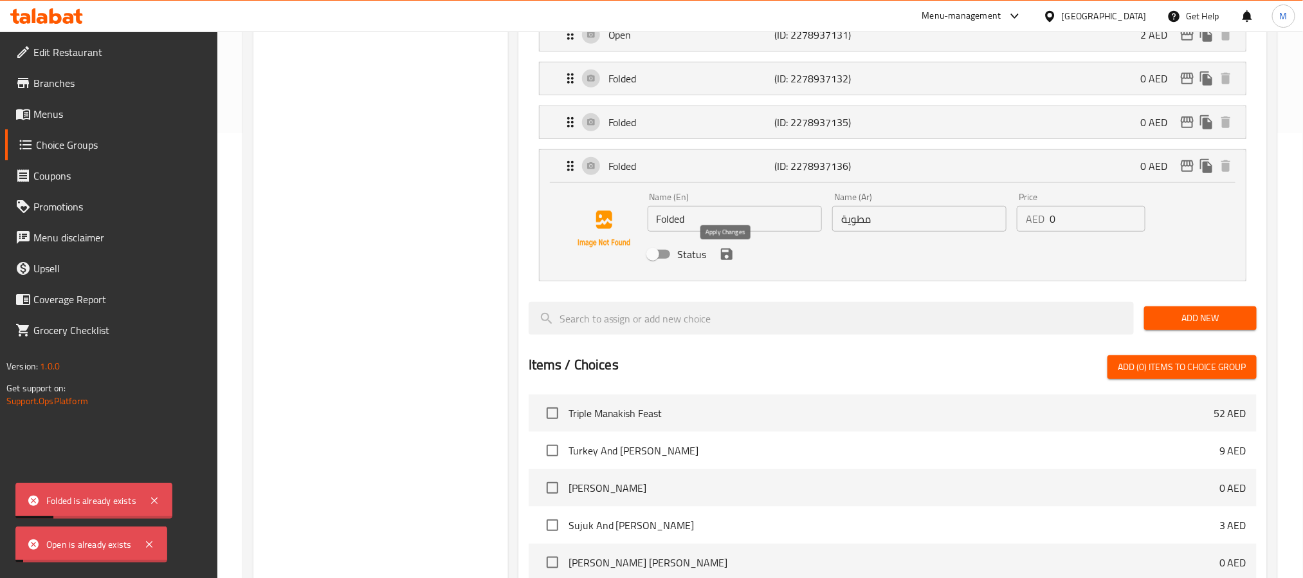
click at [730, 257] on icon "save" at bounding box center [727, 254] width 12 height 12
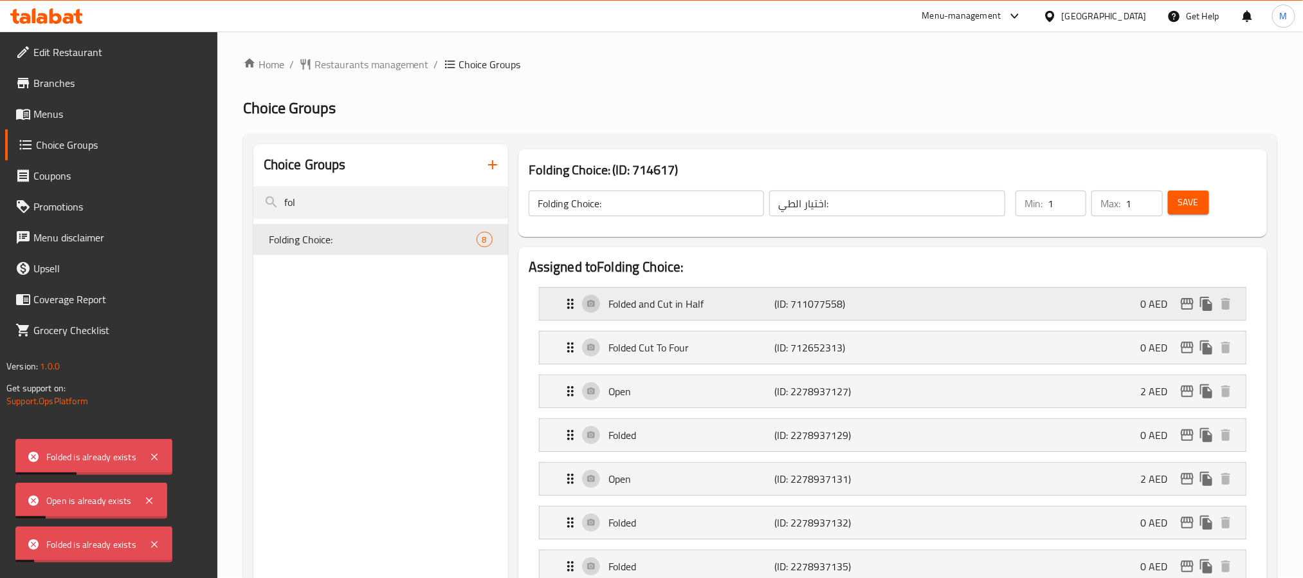
scroll to position [0, 0]
click at [1200, 199] on button "Save" at bounding box center [1188, 203] width 41 height 24
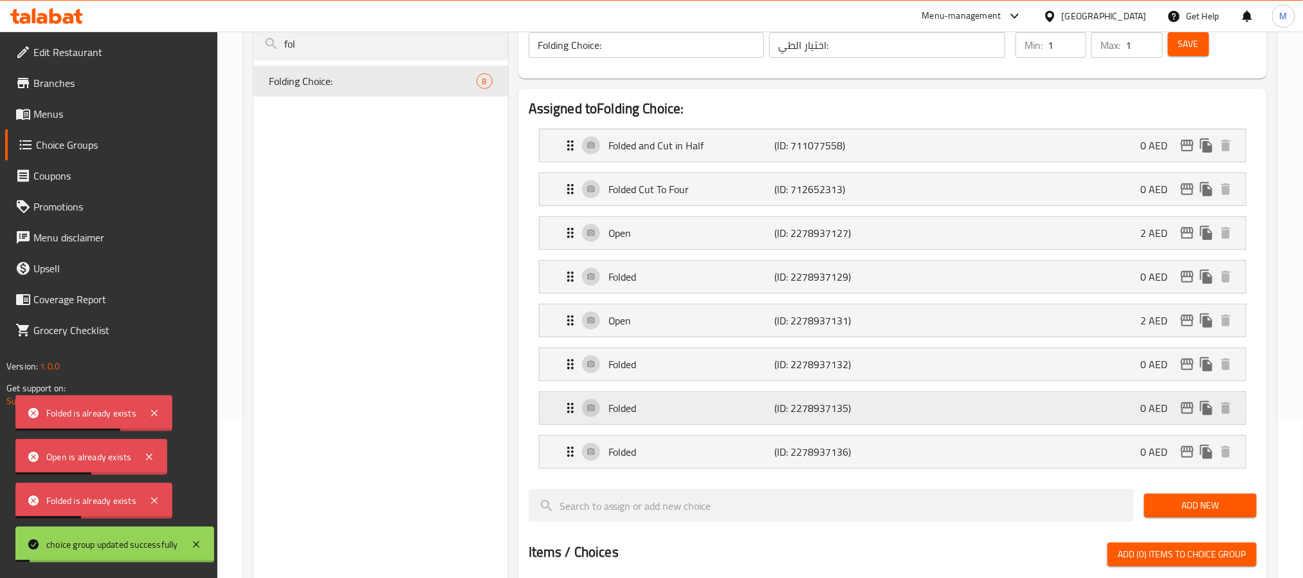
scroll to position [193, 0]
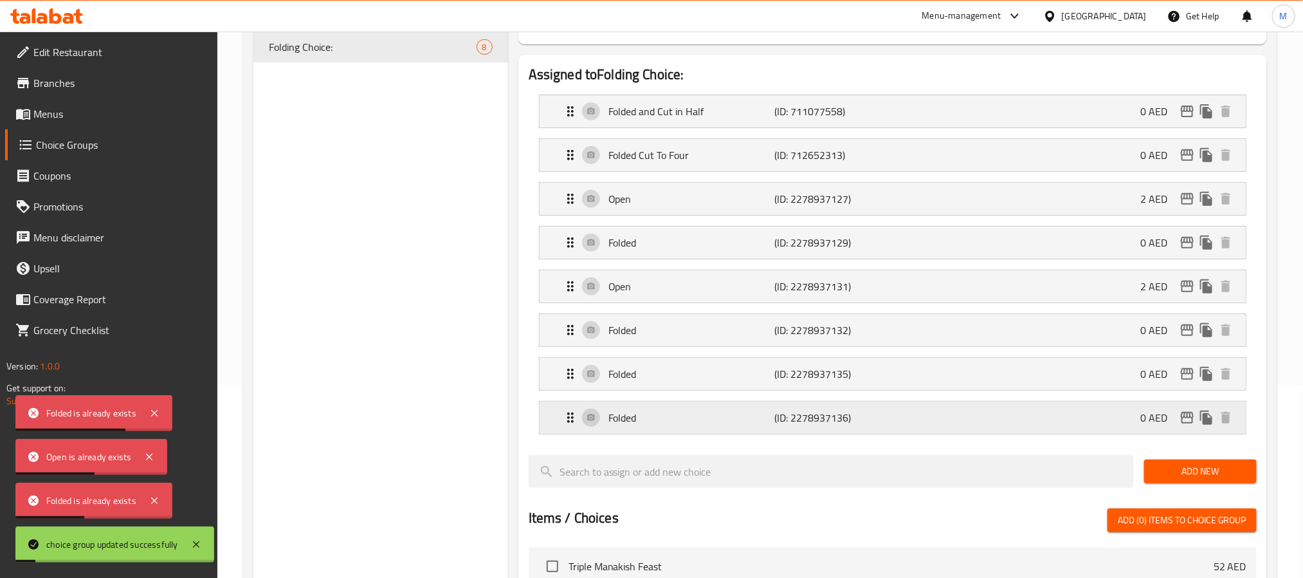
click at [683, 409] on div "Folded (ID: 2278937136) 0 AED" at bounding box center [897, 417] width 668 height 32
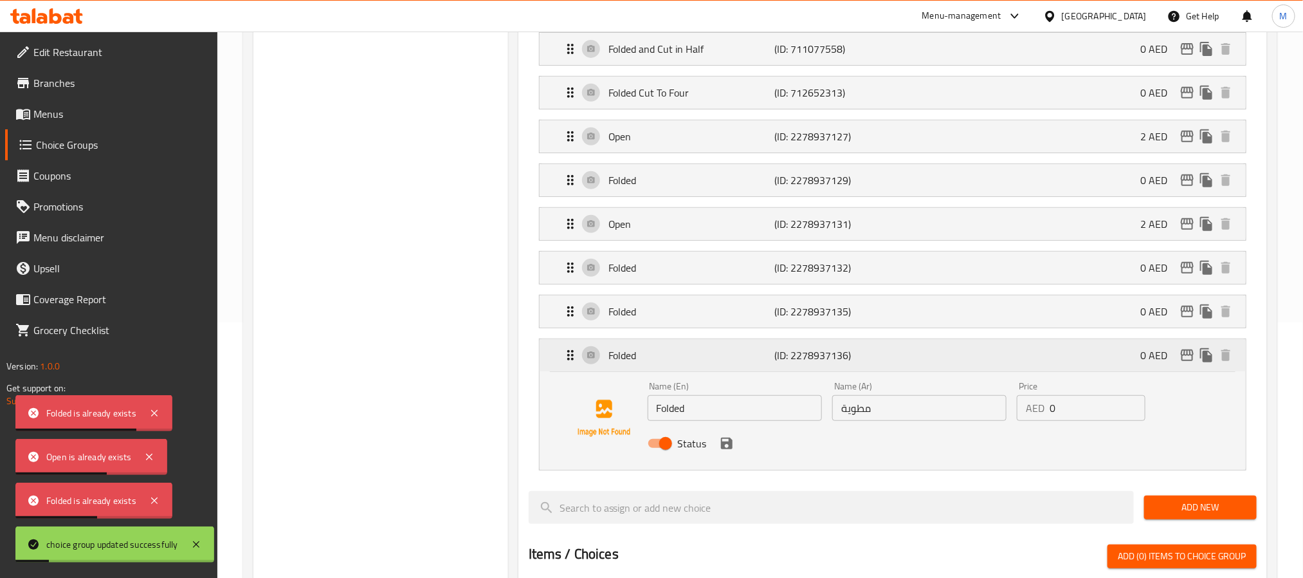
scroll to position [289, 0]
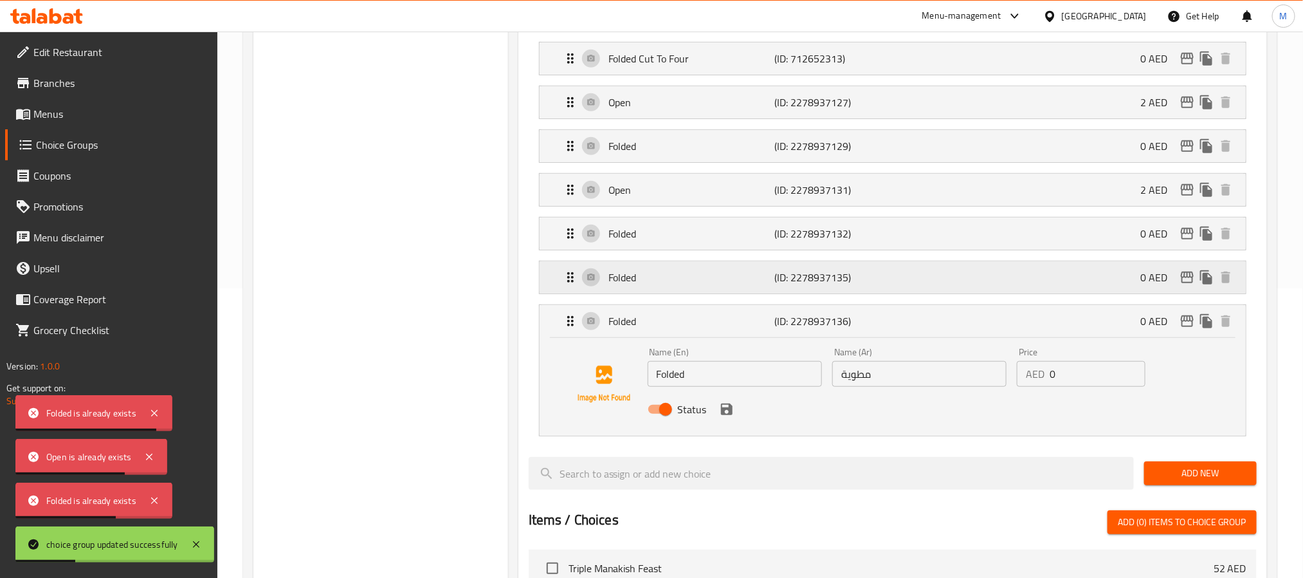
click at [685, 266] on div "Folded (ID: 2278937135) 0 AED" at bounding box center [897, 277] width 668 height 32
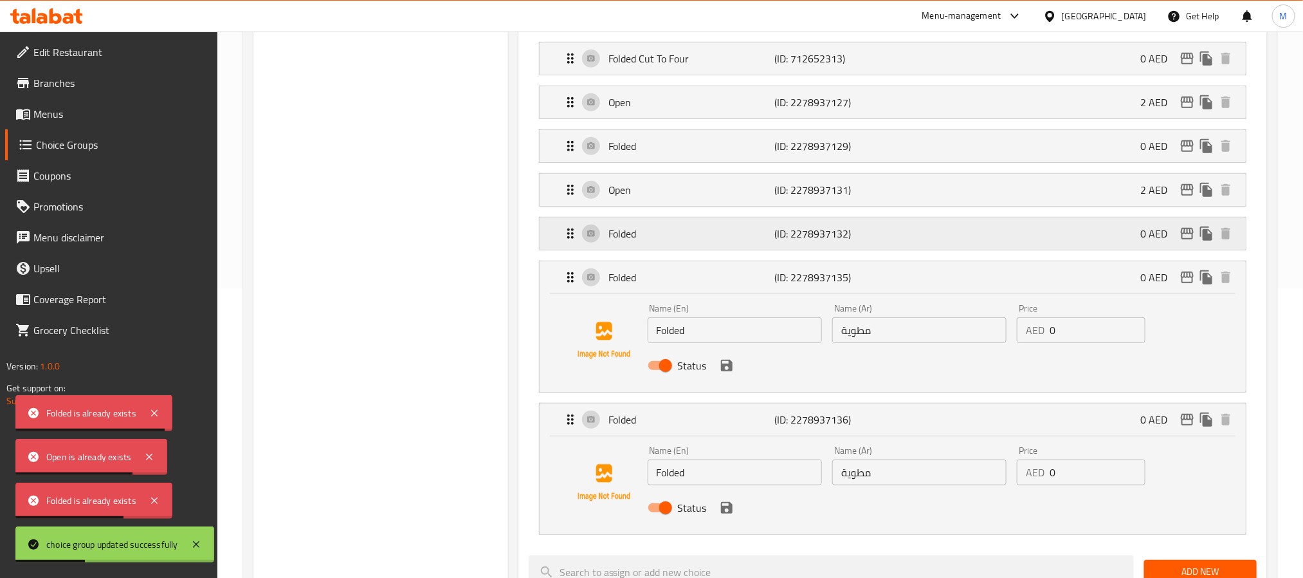
click at [685, 230] on p "Folded" at bounding box center [692, 233] width 166 height 15
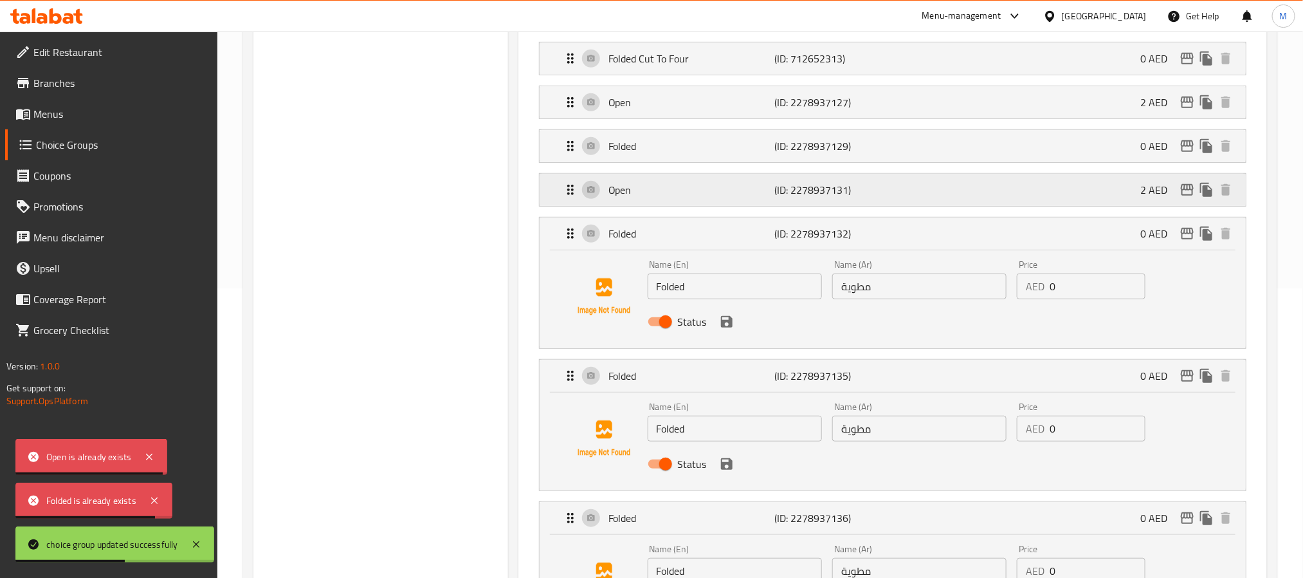
click at [668, 196] on p "Open" at bounding box center [692, 189] width 166 height 15
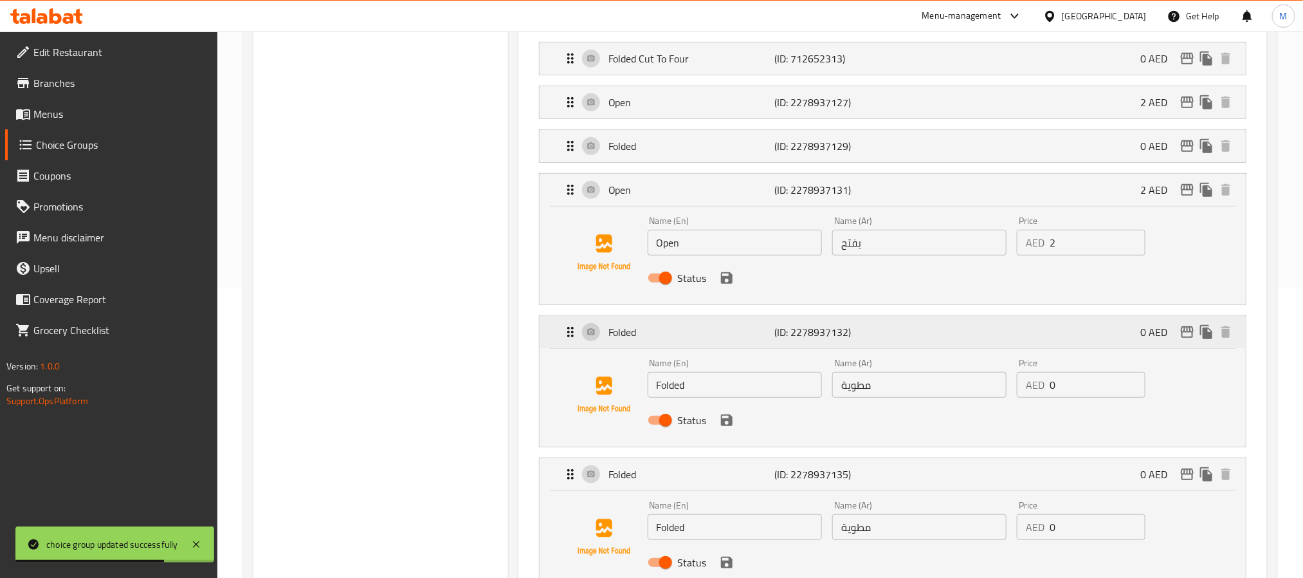
click at [689, 344] on div "Folded (ID: 2278937132) 0 AED" at bounding box center [897, 332] width 668 height 32
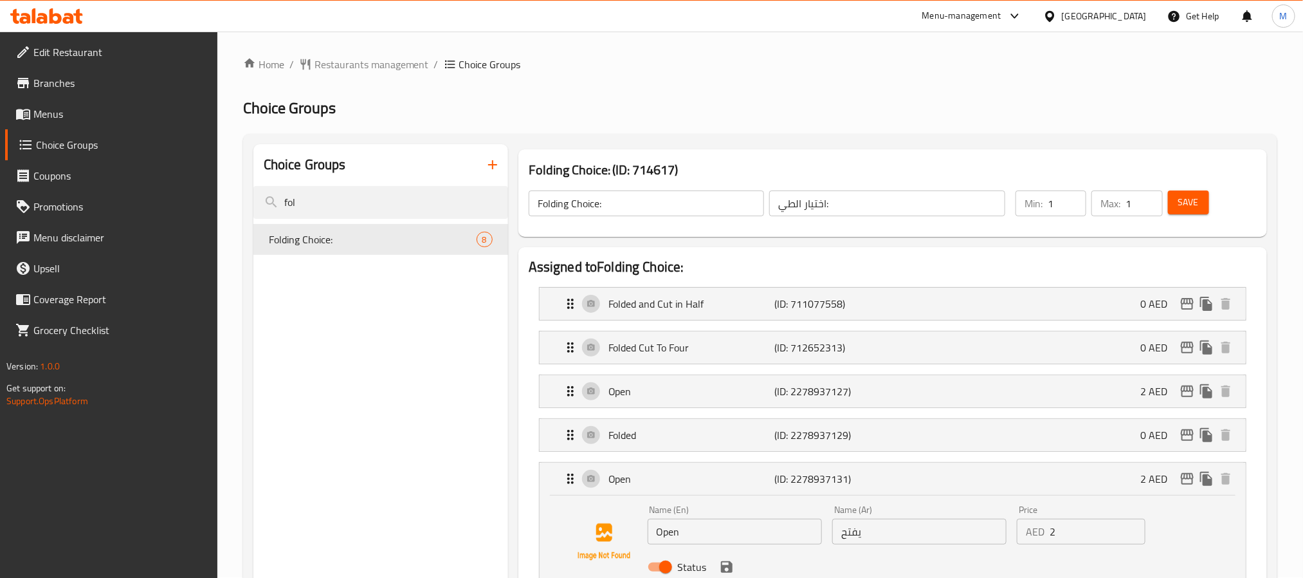
scroll to position [0, 0]
drag, startPoint x: 607, startPoint y: 170, endPoint x: 531, endPoint y: 163, distance: 75.6
click at [531, 163] on h3 "Folding Choice: (ID: 714617)" at bounding box center [893, 170] width 728 height 21
copy h3 "Folding Choice"
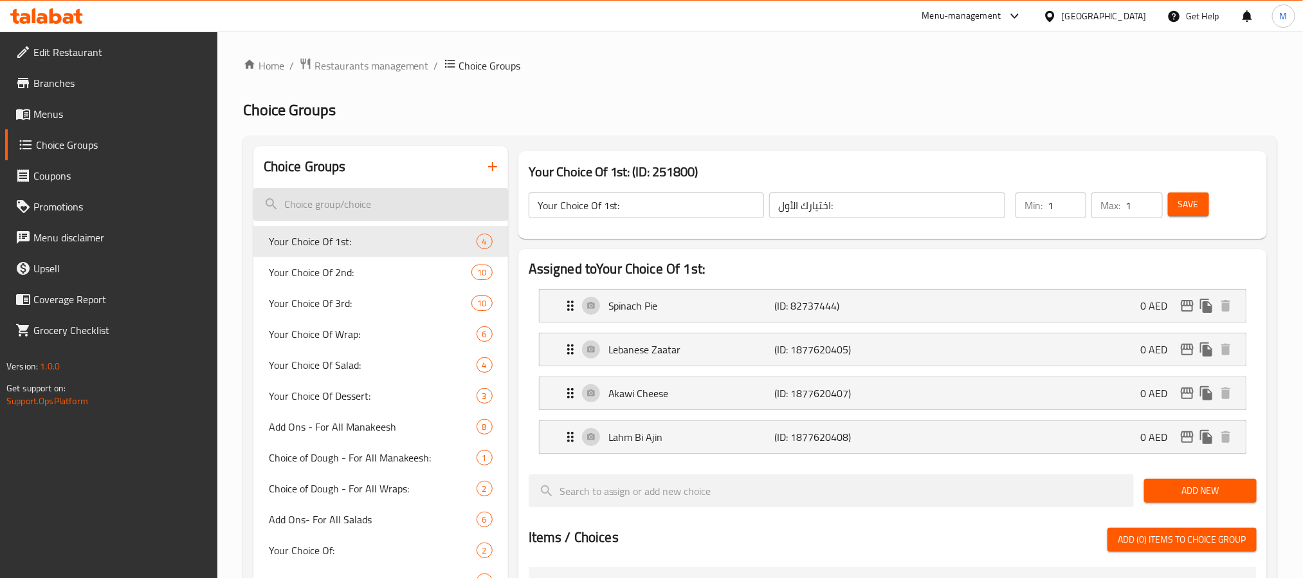
click at [371, 194] on input "search" at bounding box center [380, 204] width 255 height 33
paste input "Folding Choice"
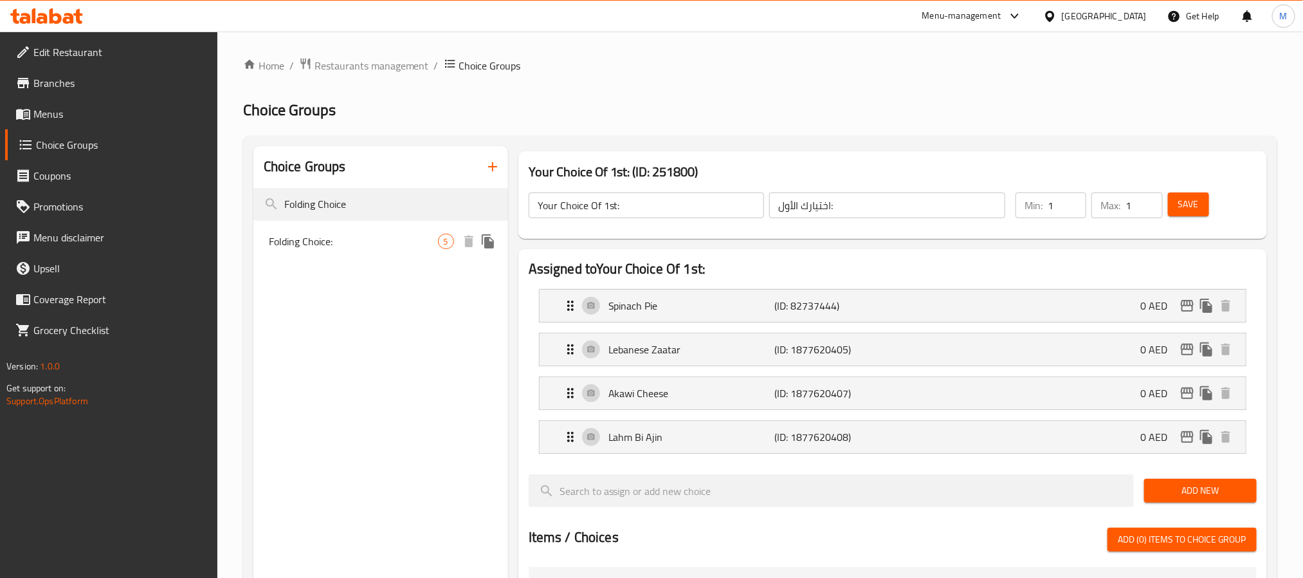
type input "Folding Choice"
click at [363, 232] on div "Folding Choice: 5" at bounding box center [380, 241] width 255 height 31
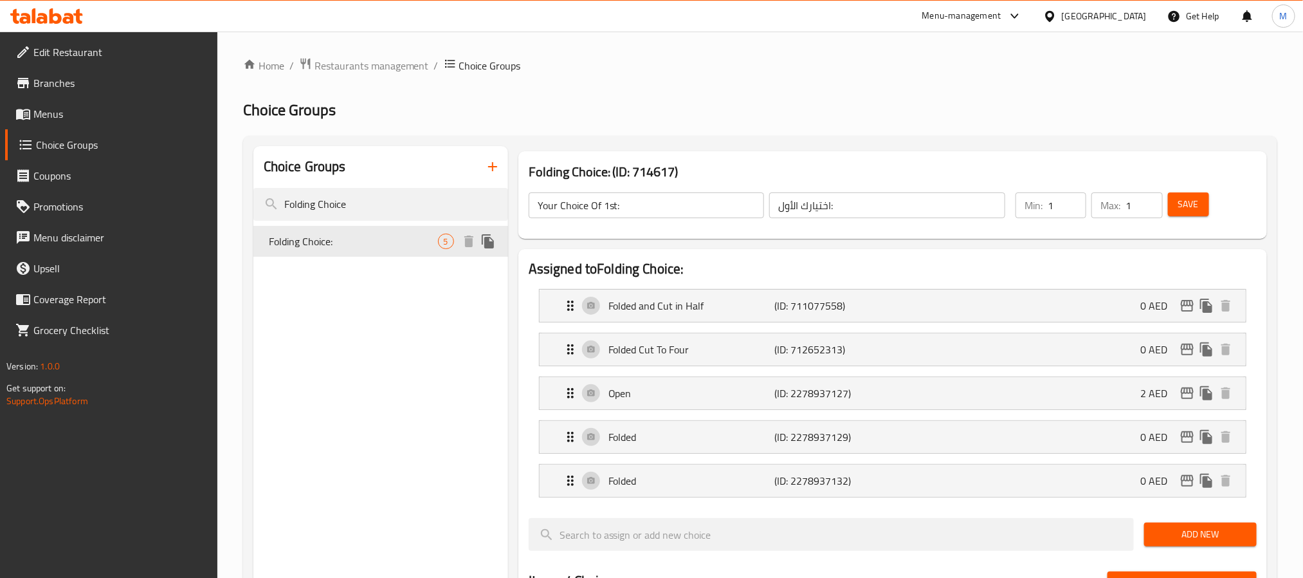
type input "Folding Choice:"
type input "اختيار الطي:"
click at [726, 477] on p "Folded" at bounding box center [692, 480] width 166 height 15
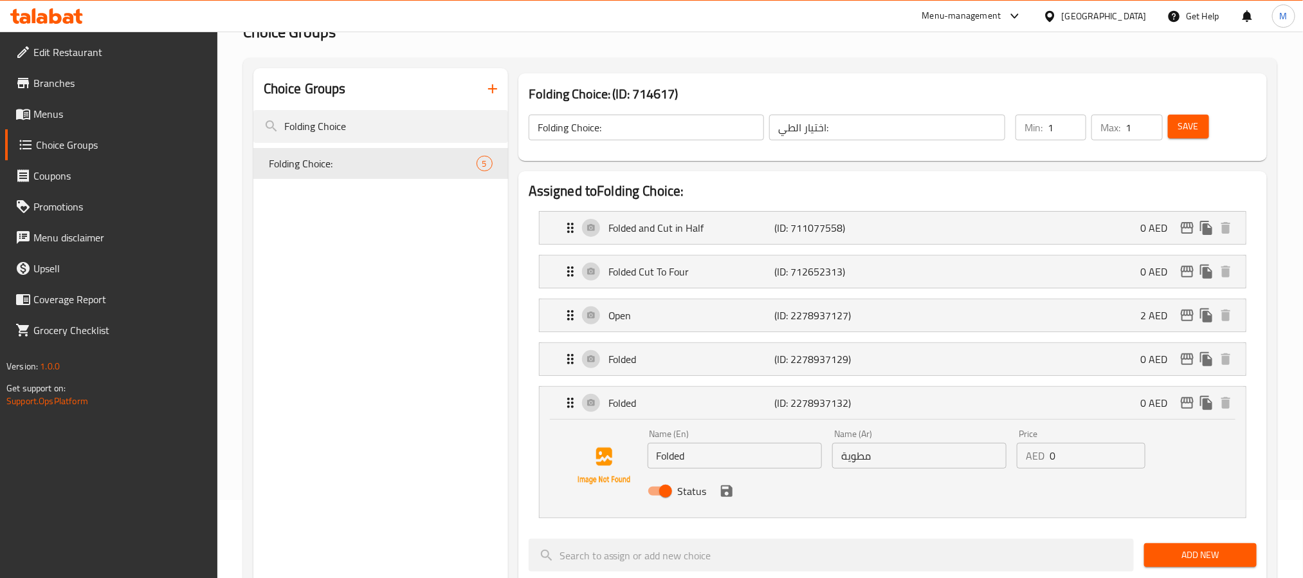
scroll to position [193, 0]
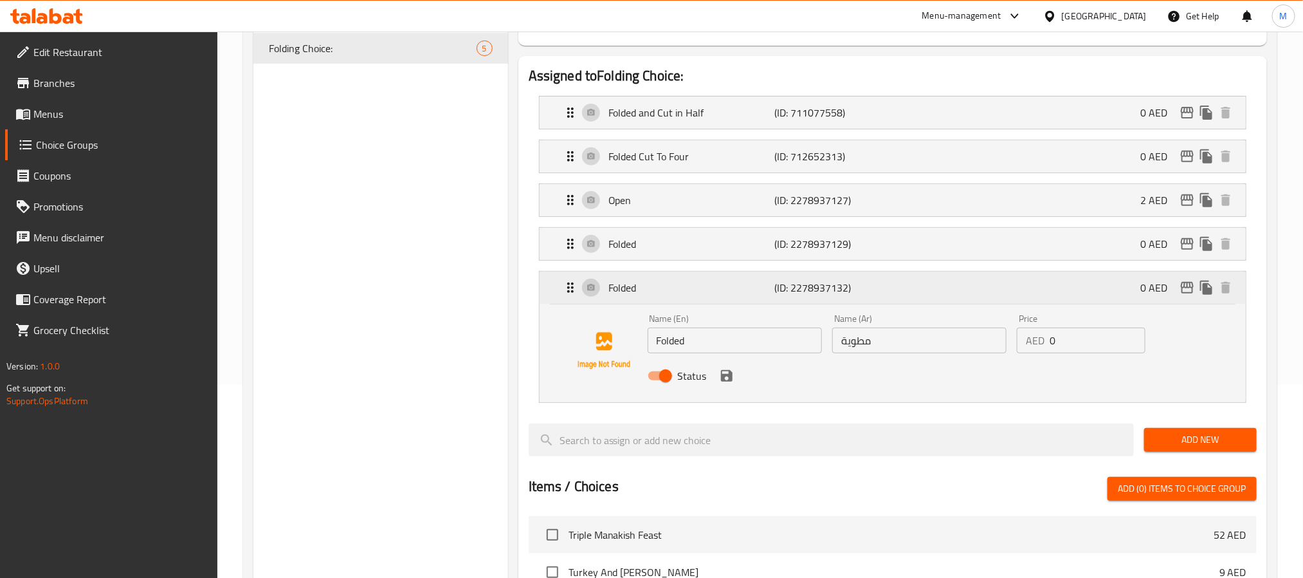
click at [703, 294] on p "Folded" at bounding box center [692, 287] width 166 height 15
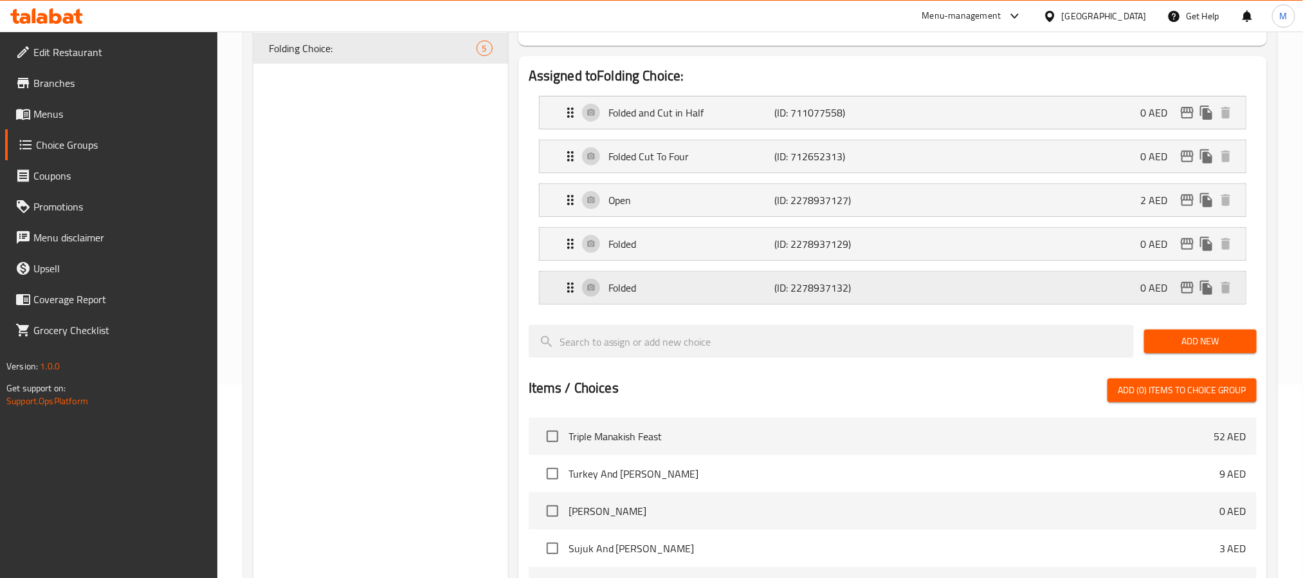
click at [703, 294] on p "Folded" at bounding box center [692, 287] width 166 height 15
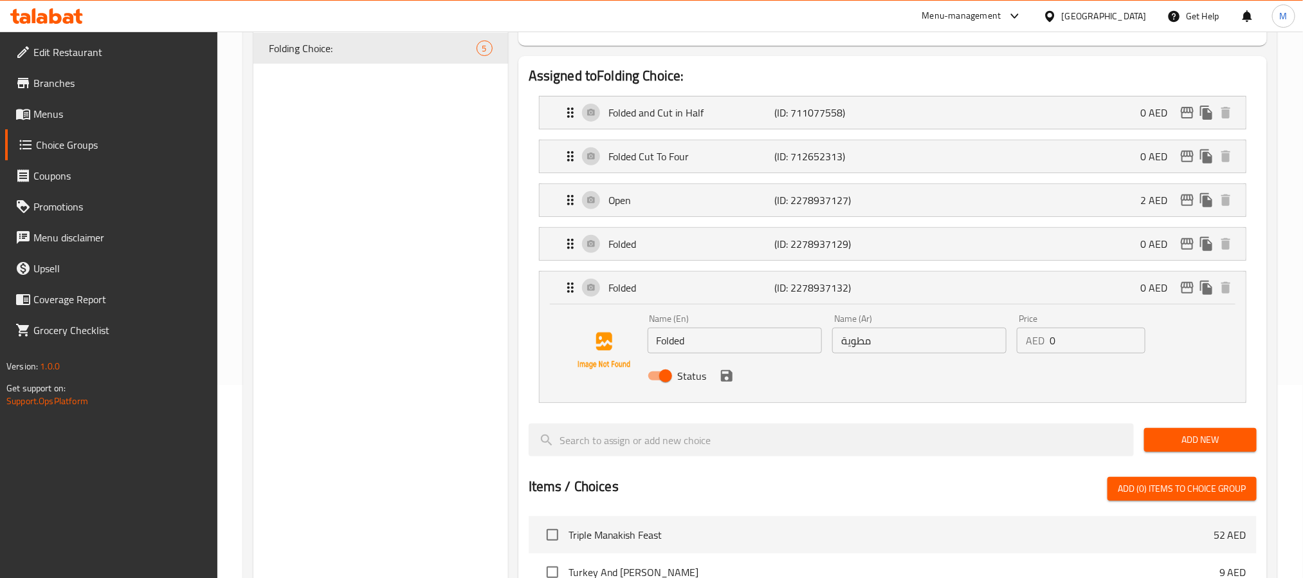
click at [468, 384] on div "Choice Groups Folding Choice Folding Choice: 5" at bounding box center [380, 458] width 255 height 1010
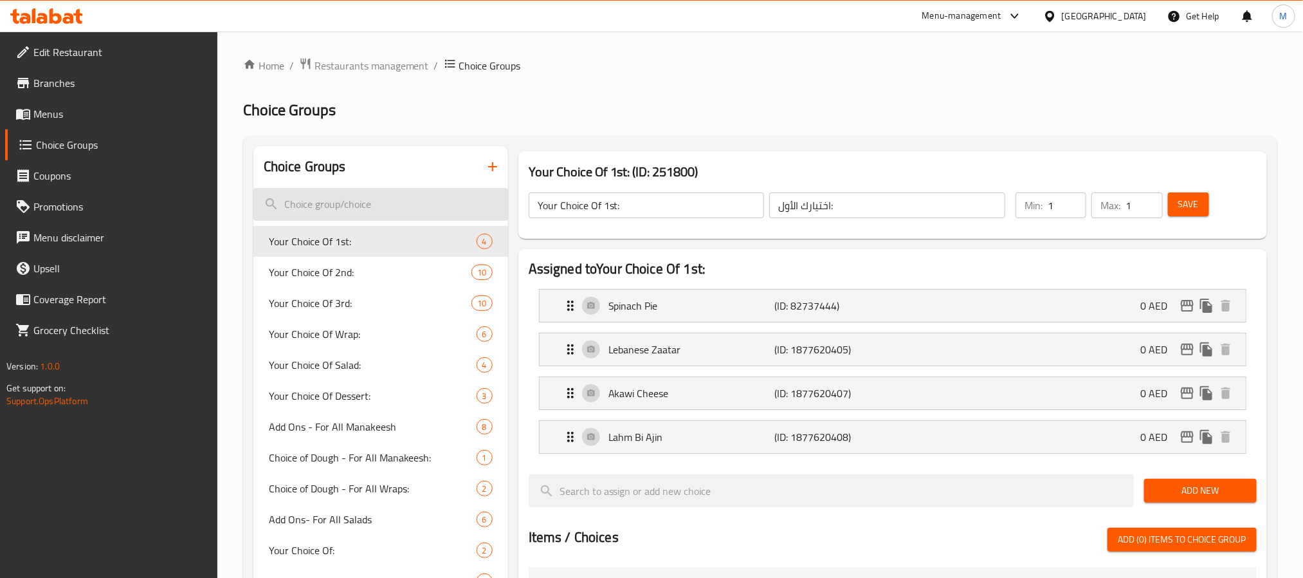
click at [362, 210] on input "search" at bounding box center [380, 204] width 255 height 33
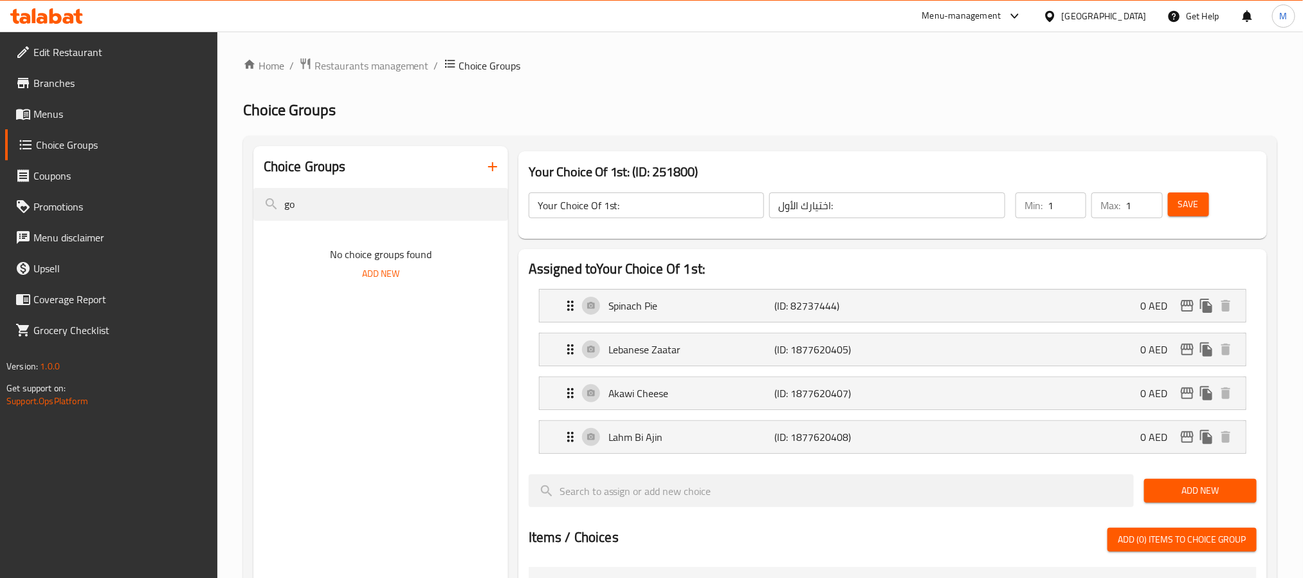
type input "g"
type input "fol"
click at [267, 239] on div "Folding Choice: 5" at bounding box center [380, 241] width 255 height 31
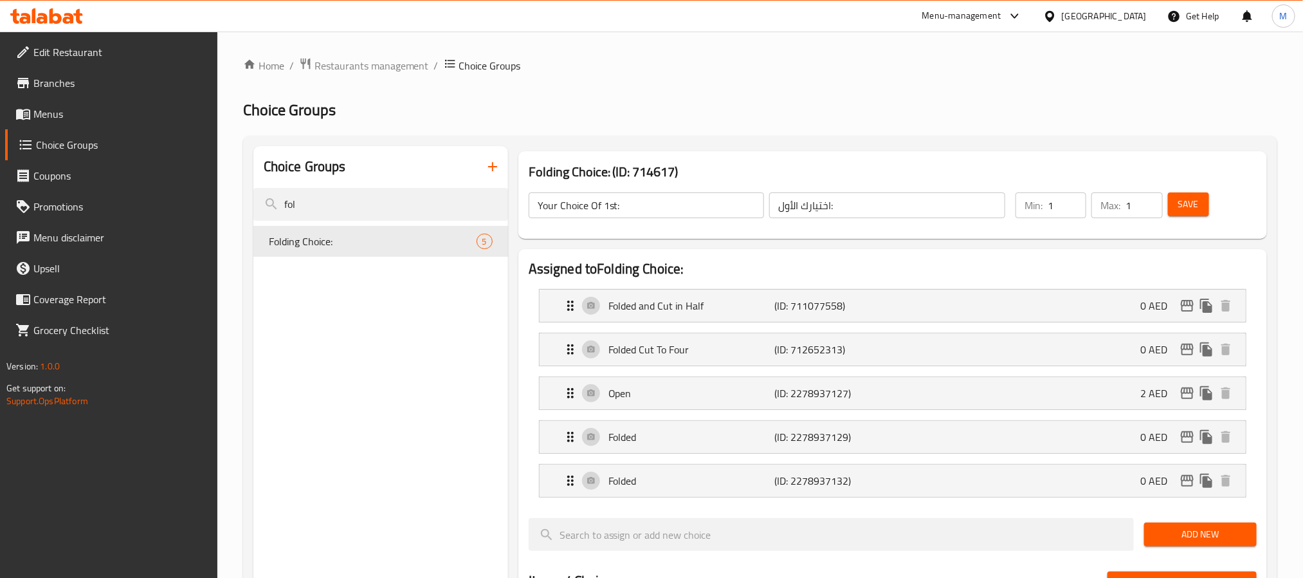
type input "Folding Choice:"
type input "اختيار الطي:"
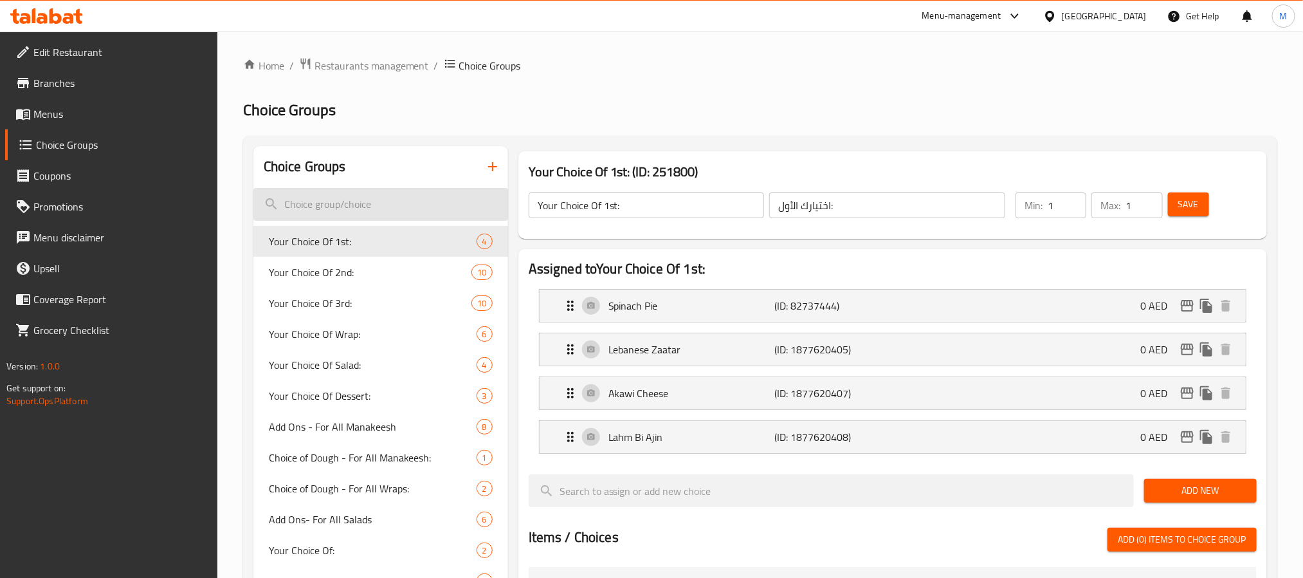
click at [353, 203] on input "search" at bounding box center [380, 204] width 255 height 33
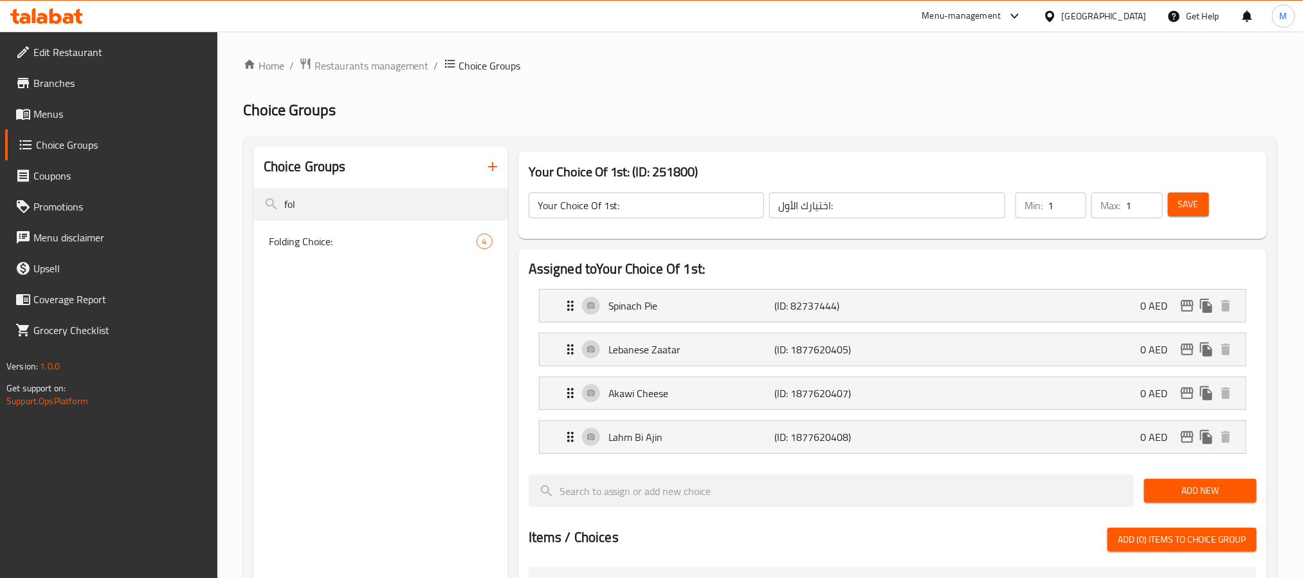
type input "fol"
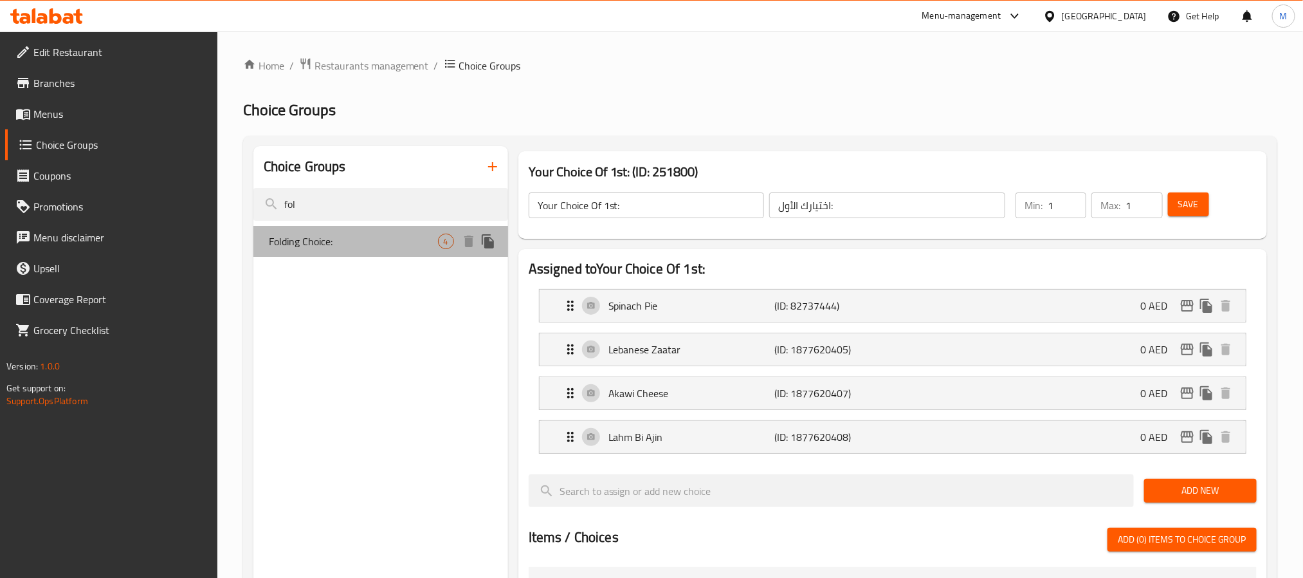
click at [328, 248] on span "Folding Choice:" at bounding box center [353, 241] width 169 height 15
type input "Folding Choice:"
type input "اختيار الطي:"
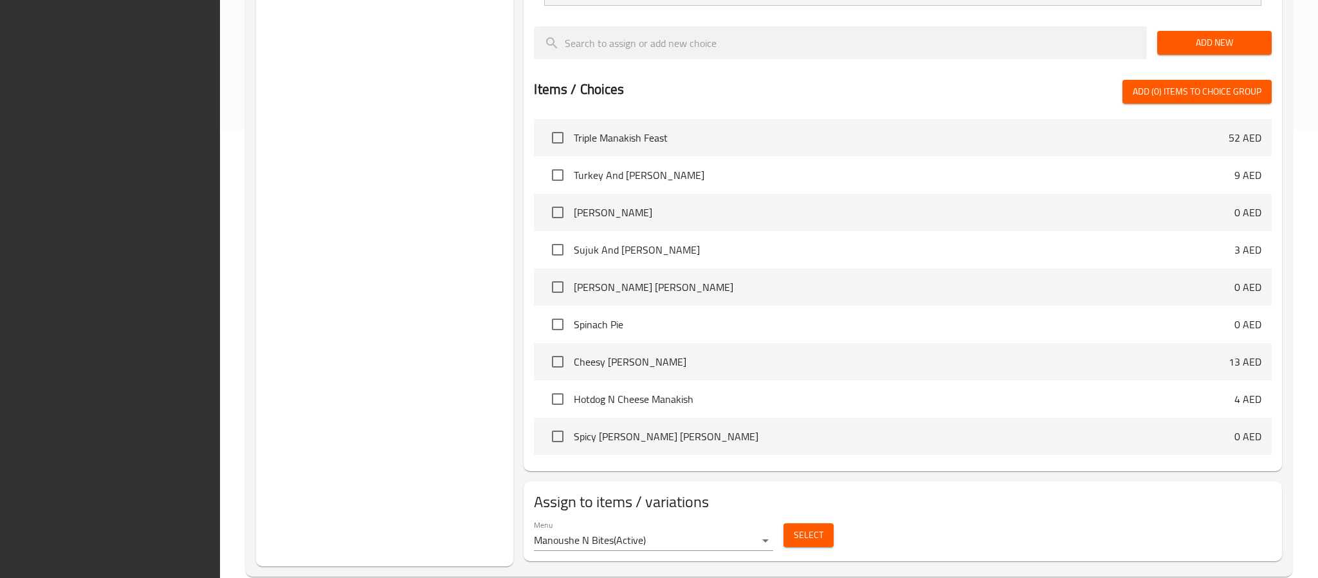
scroll to position [473, 0]
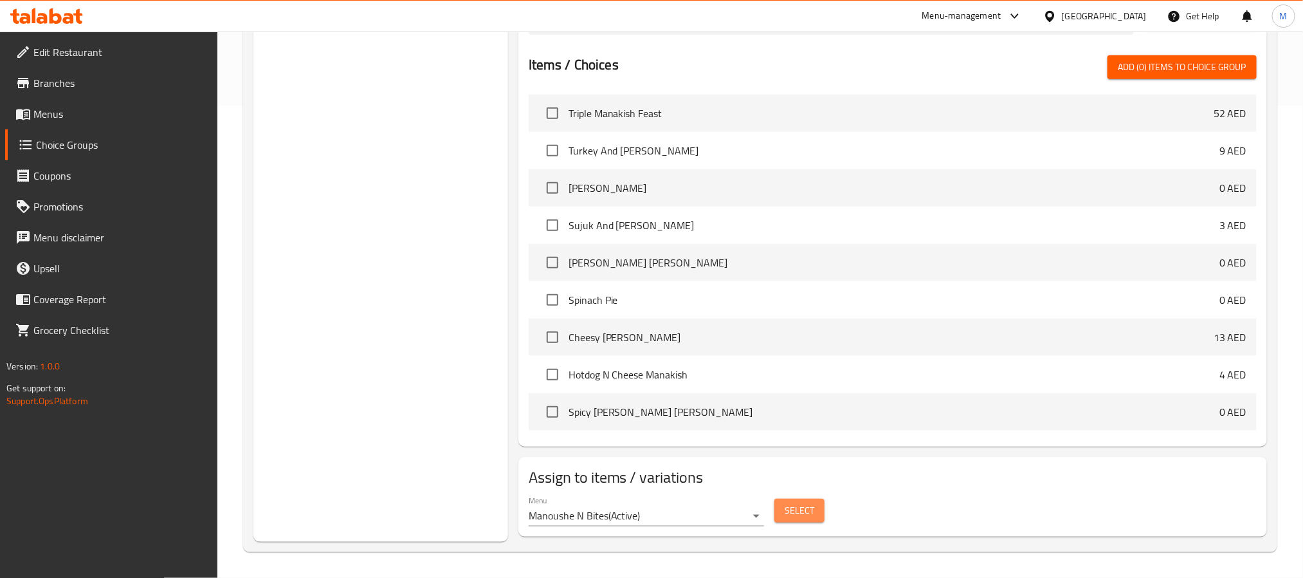
click at [804, 522] on button "Select" at bounding box center [800, 511] width 50 height 24
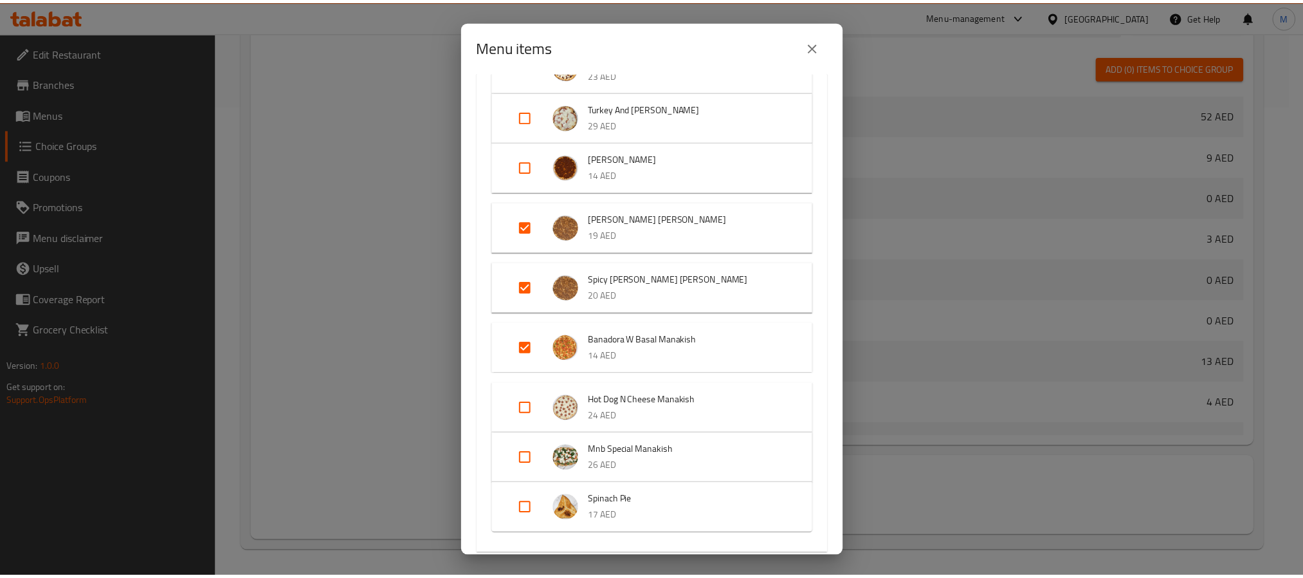
scroll to position [772, 0]
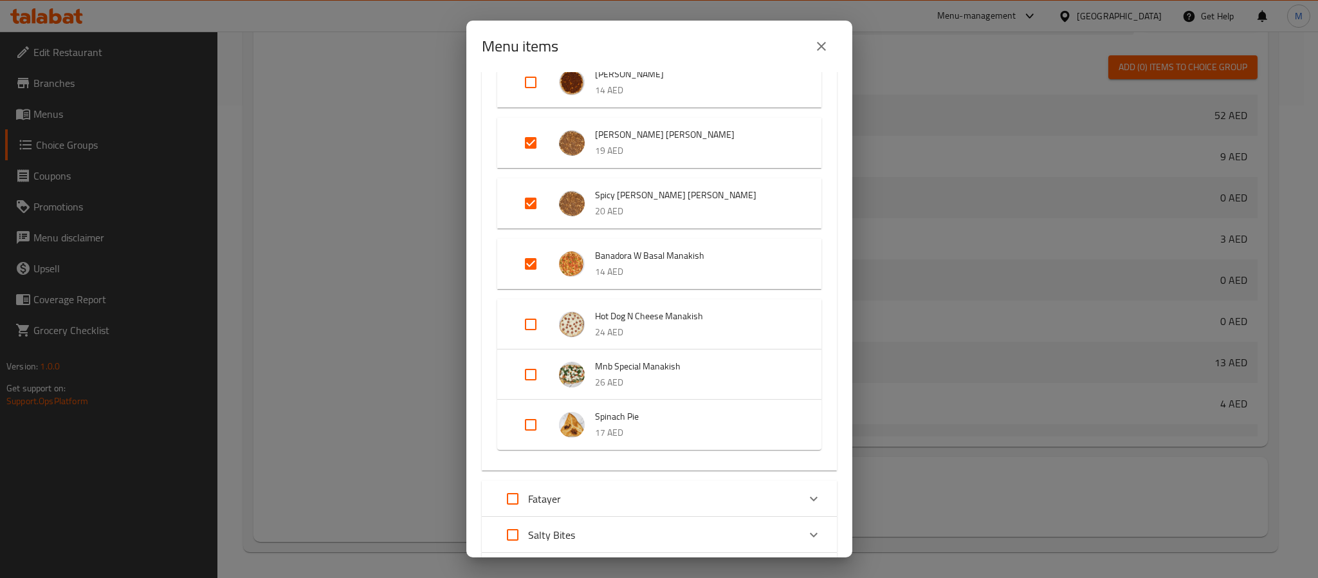
click at [825, 42] on icon "close" at bounding box center [821, 46] width 9 height 9
